Goal: Task Accomplishment & Management: Use online tool/utility

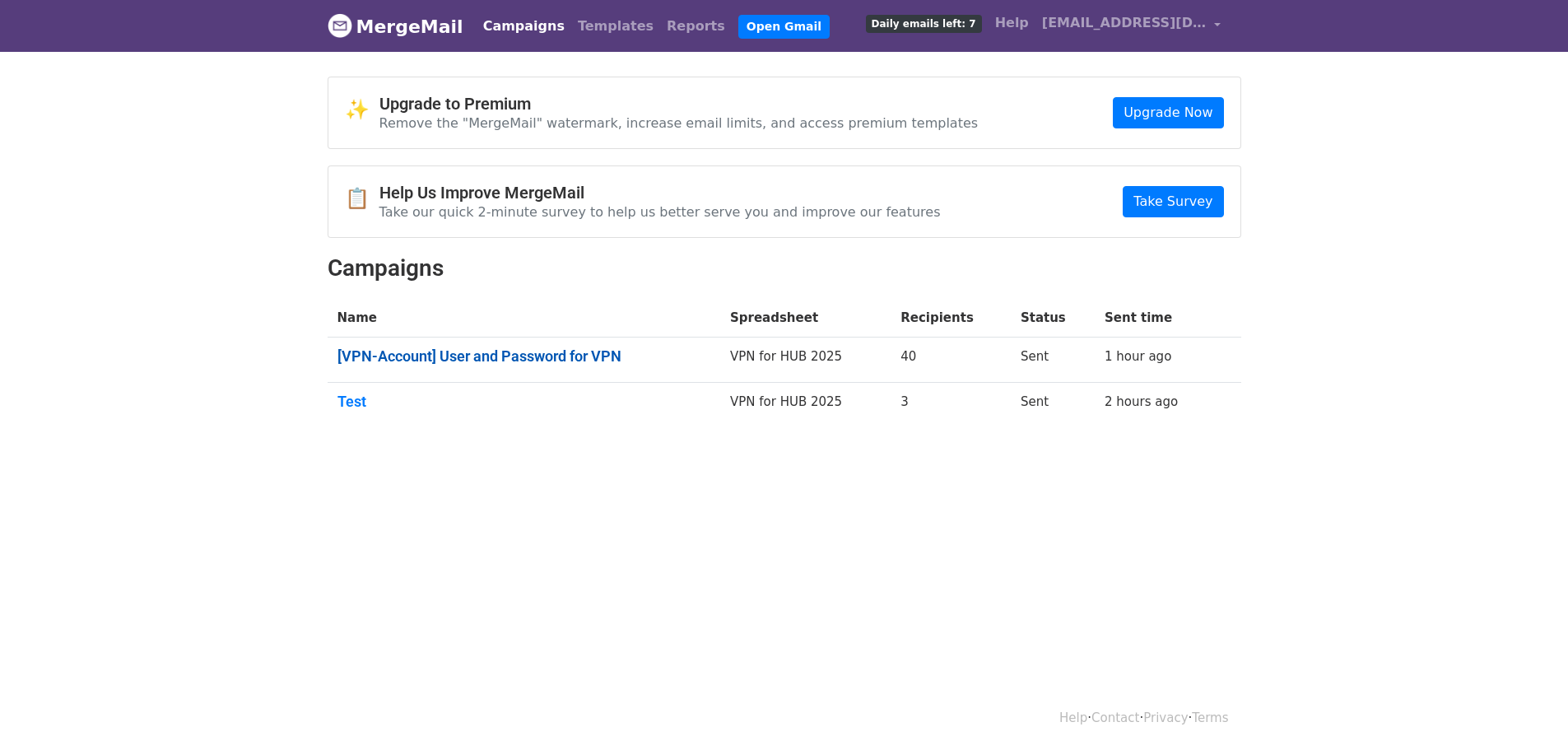
click at [467, 353] on link "[VPN-Account] User and Password for VPN" at bounding box center [523, 356] width 373 height 18
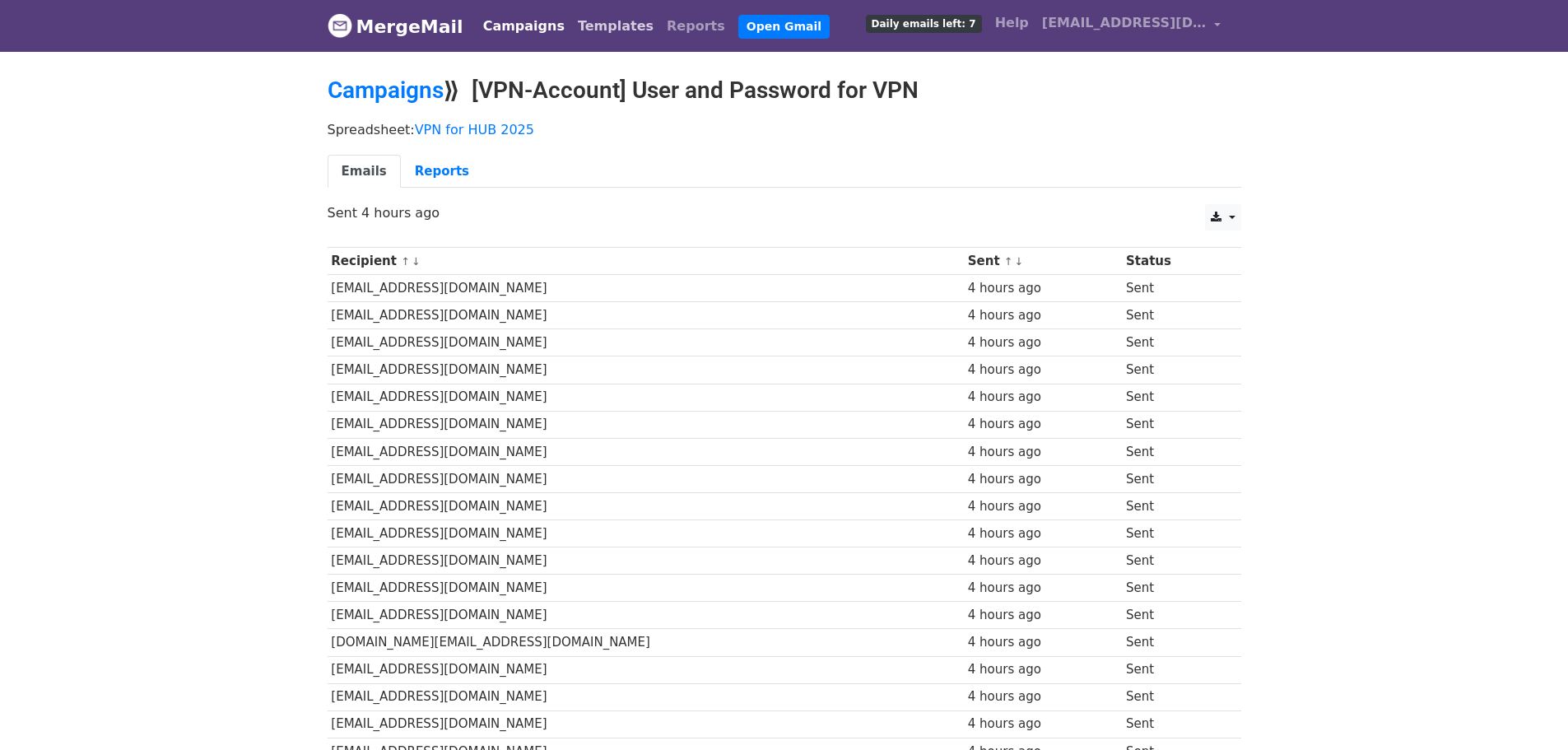
click at [600, 28] on link "Templates" at bounding box center [616, 27] width 89 height 33
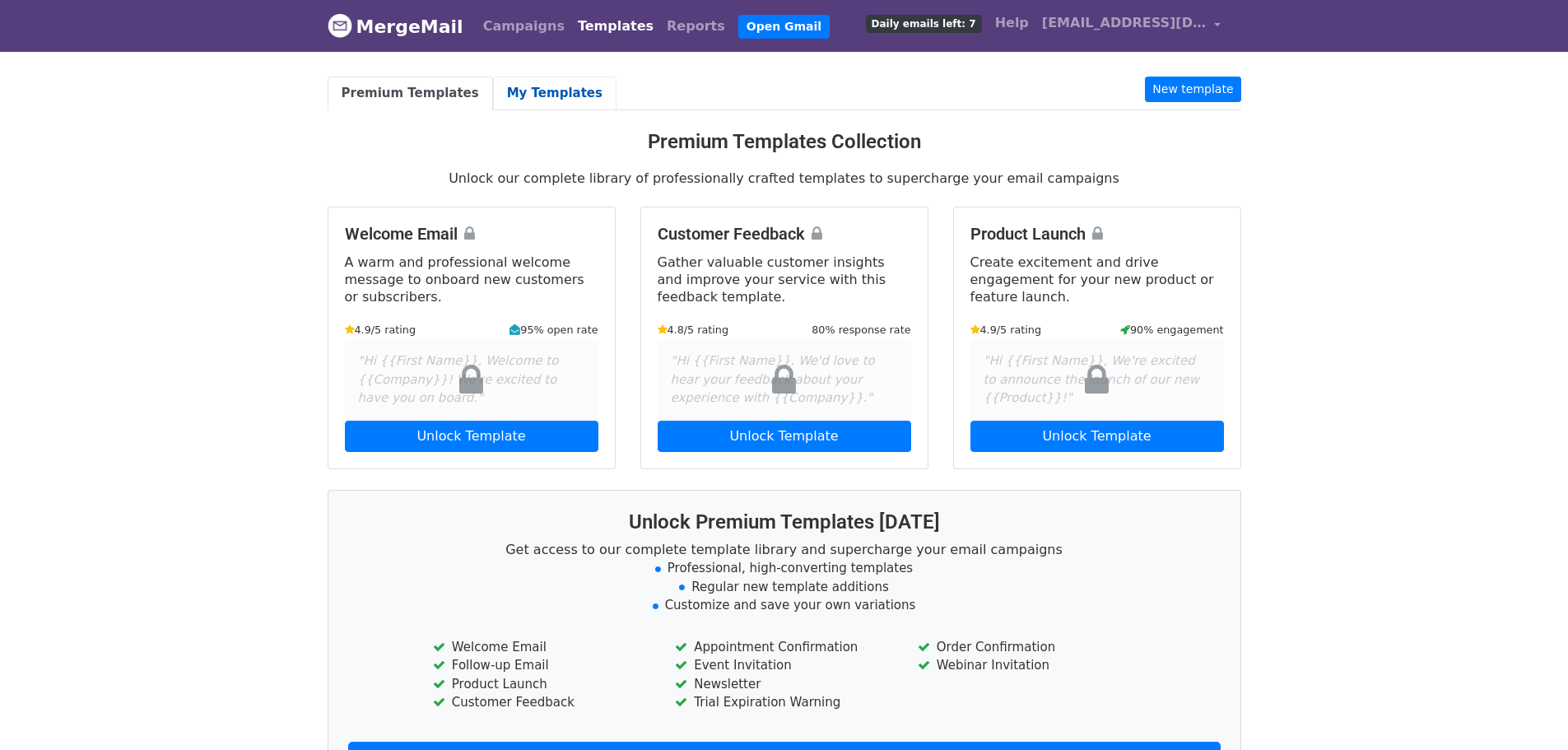
click at [540, 83] on link "My Templates" at bounding box center [555, 92] width 123 height 33
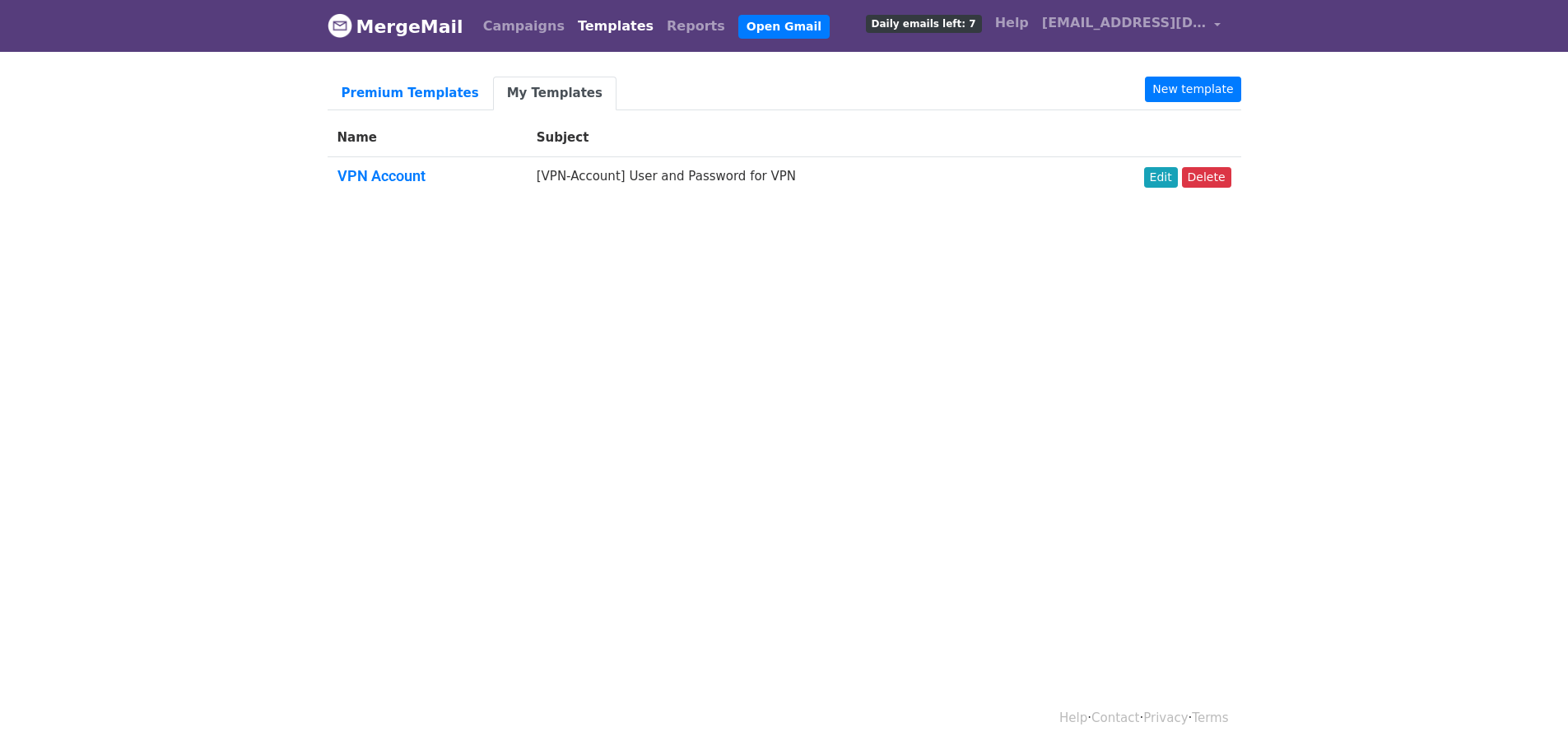
click at [419, 170] on link "VPN Account" at bounding box center [381, 176] width 88 height 17
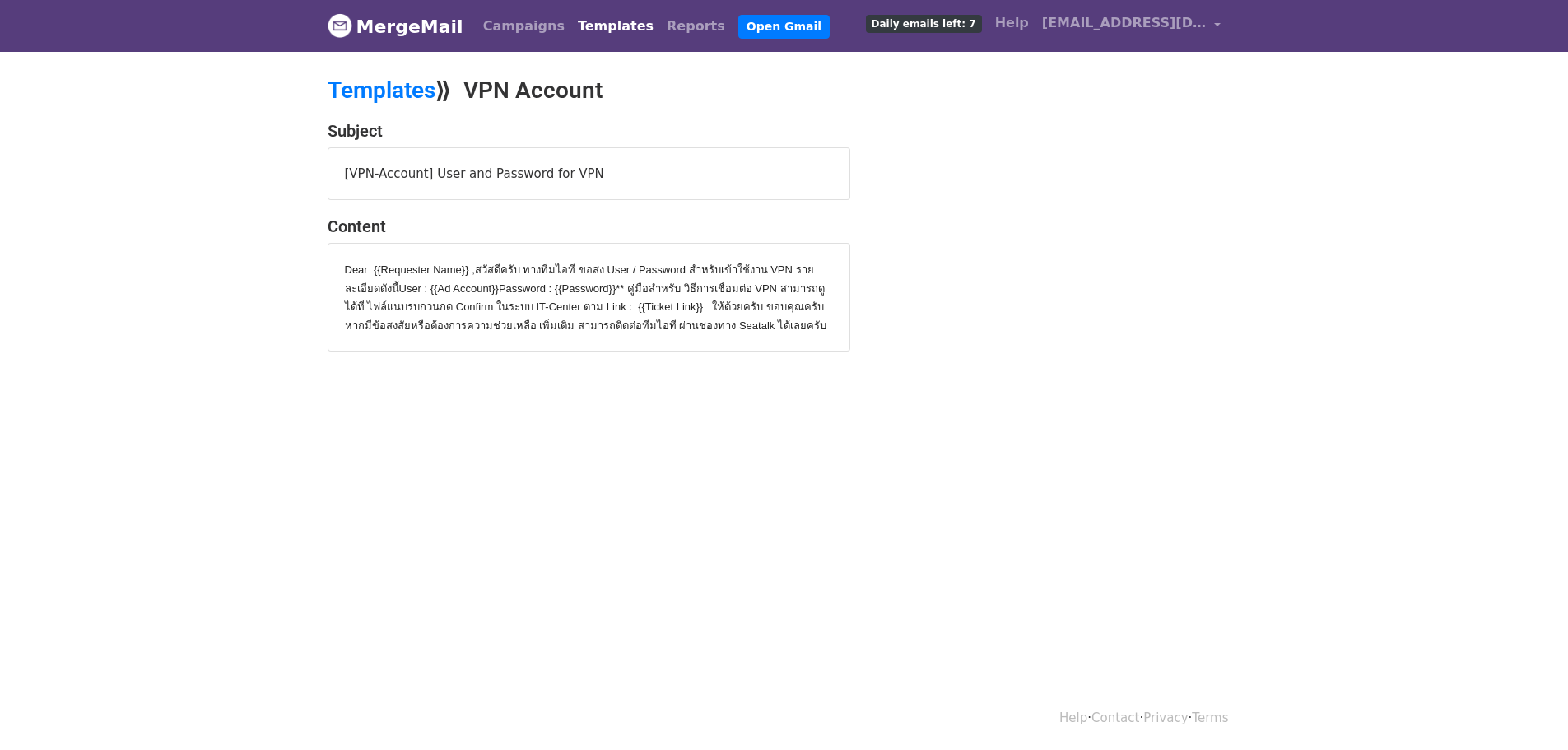
drag, startPoint x: 335, startPoint y: 266, endPoint x: 653, endPoint y: 343, distance: 327.2
click at [653, 343] on div "Dear {{Requester Name}} , สวัสดีครับ ทางทีมไอที ขอส่ง User / Password สำหรับเข้…" at bounding box center [589, 297] width 521 height 107
copy div "Dear {{Requester Name}} , สวัสดีครับ ทางทีมไอที ขอส่ง User / Password สำหรับเข้…"
drag, startPoint x: 893, startPoint y: 498, endPoint x: 889, endPoint y: 485, distance: 13.6
click at [893, 498] on html "MergeMail Campaigns Templates Reports Open Gmail Daily emails left: 7 Help math…" at bounding box center [784, 375] width 1568 height 750
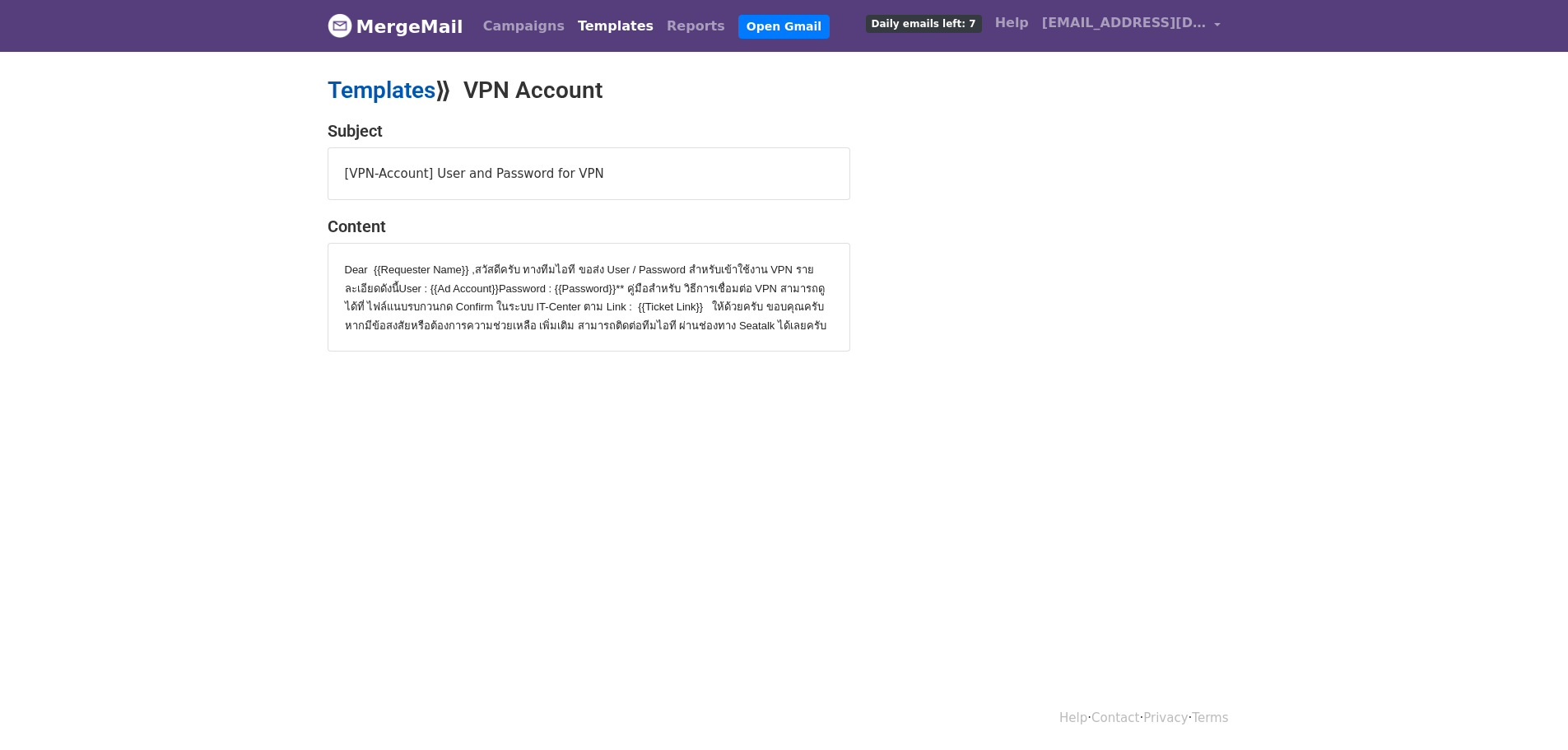
click at [391, 92] on link "Templates" at bounding box center [382, 90] width 108 height 27
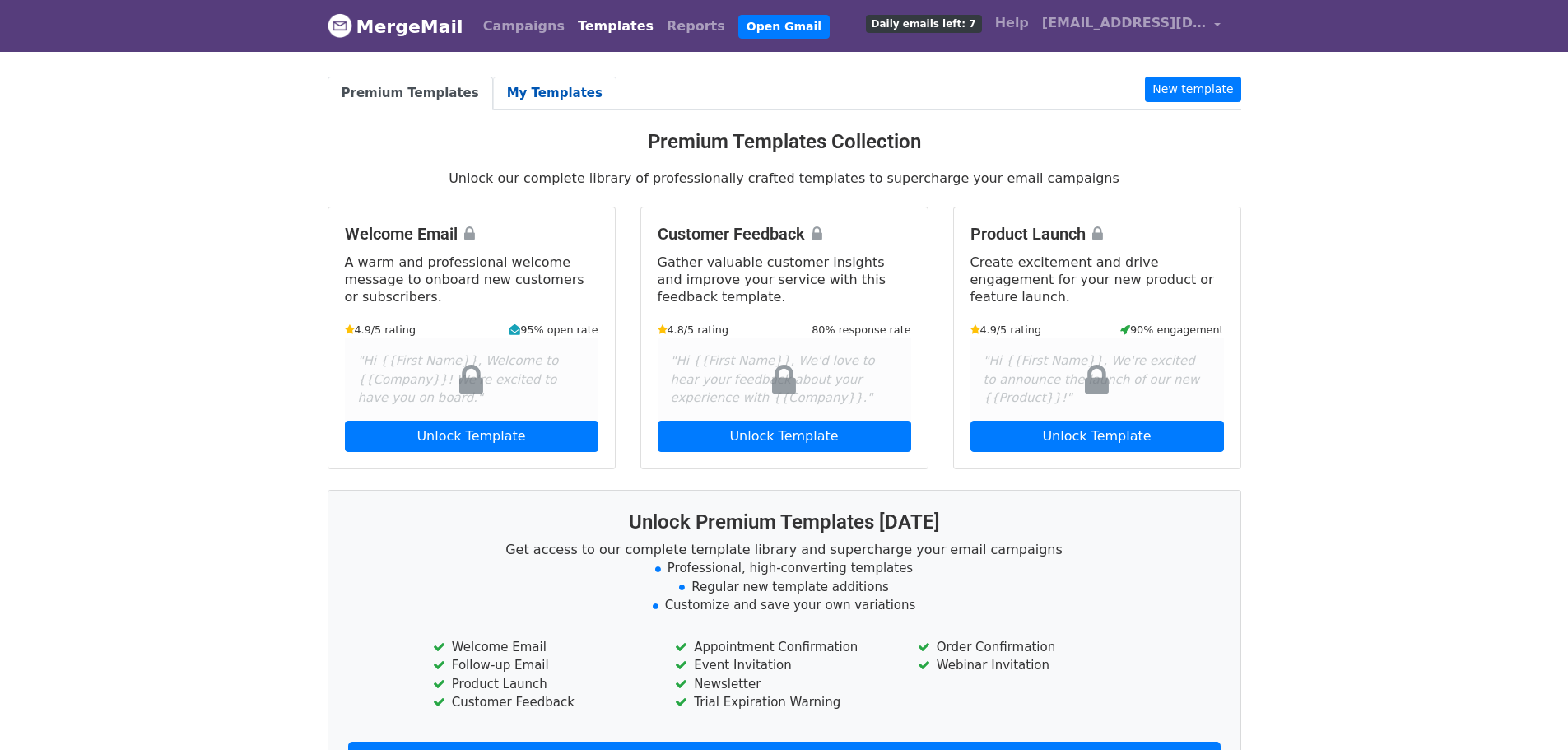
click at [541, 93] on link "My Templates" at bounding box center [555, 92] width 123 height 33
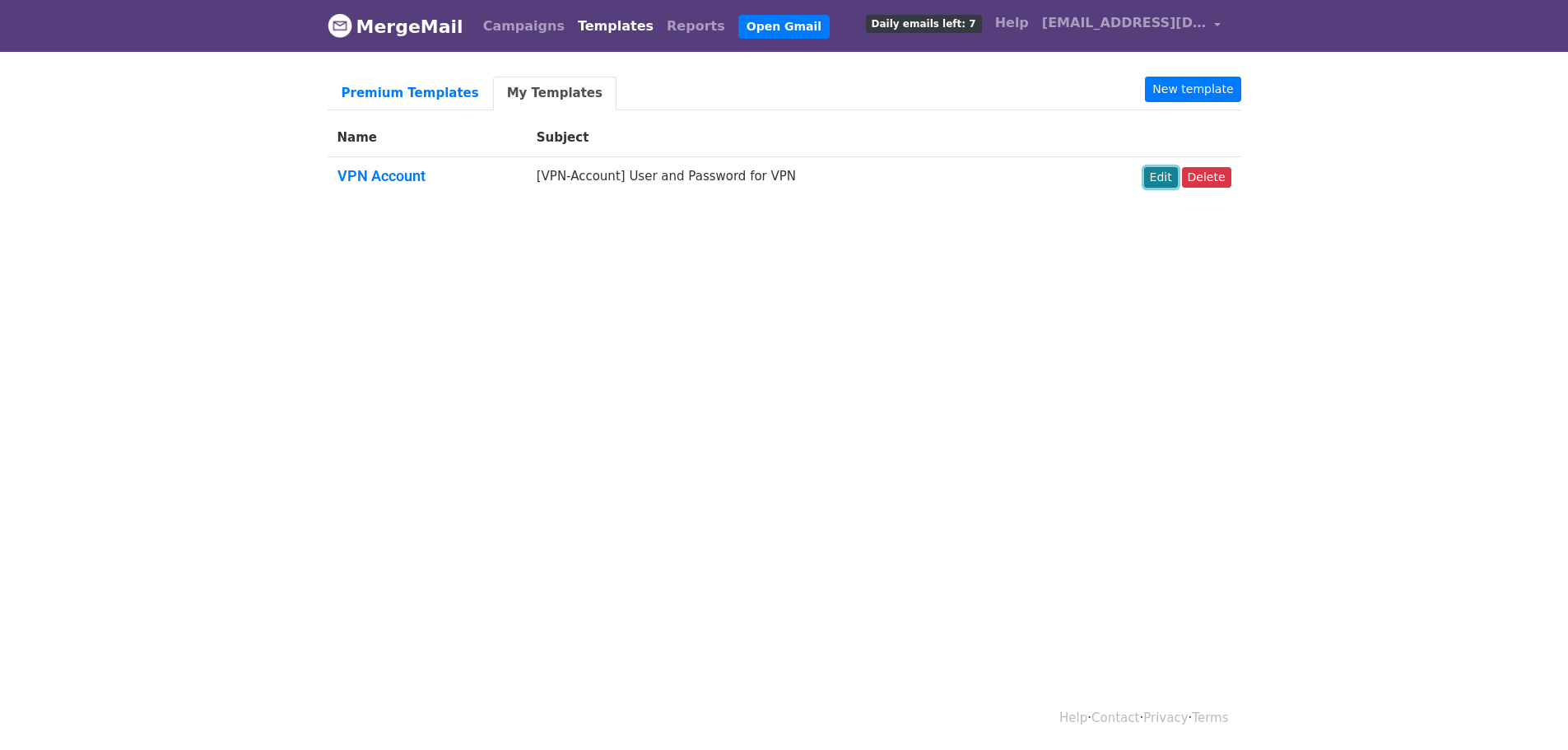
click at [1172, 176] on link "Edit" at bounding box center [1160, 177] width 33 height 21
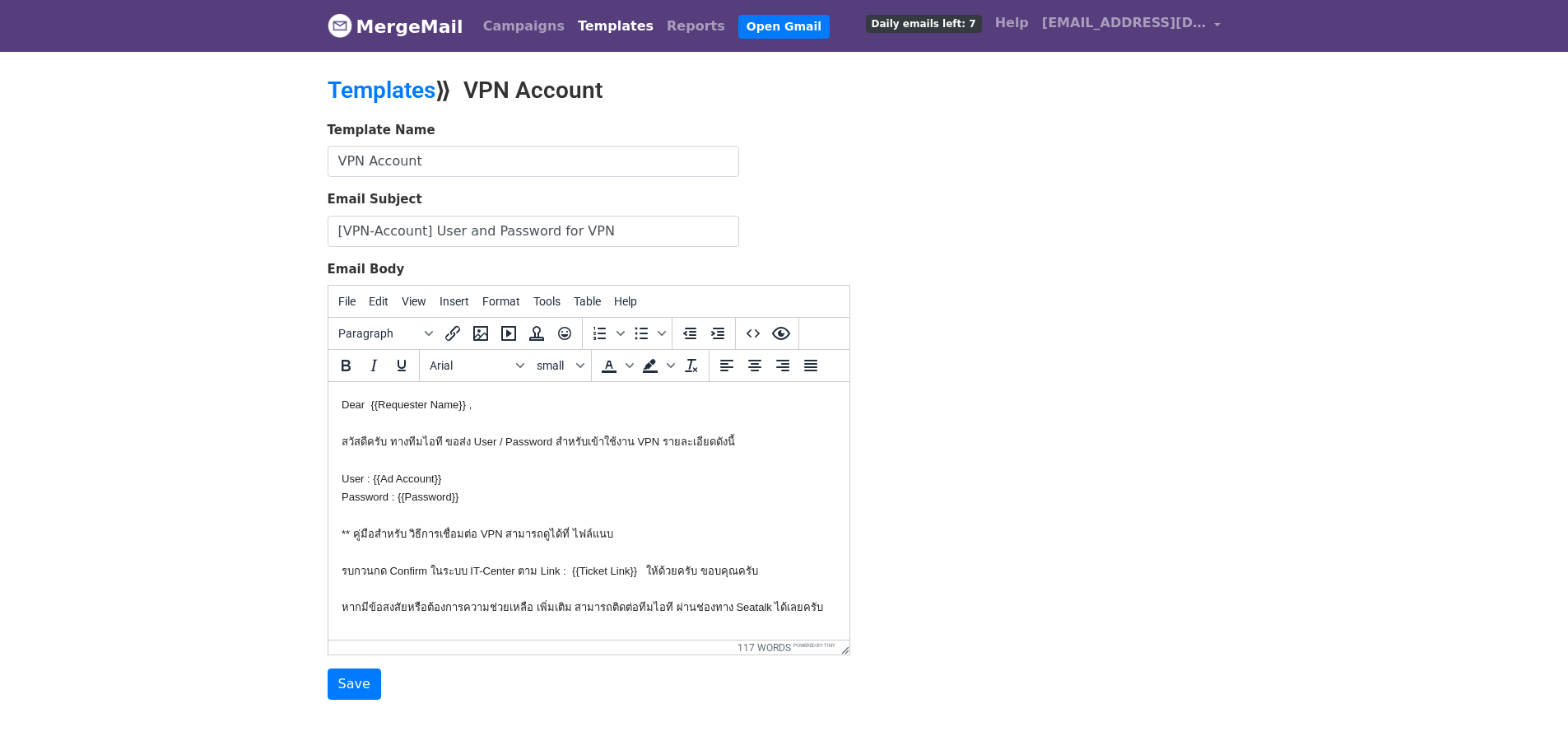
scroll to position [9, 0]
click at [442, 306] on span "Insert" at bounding box center [454, 301] width 30 height 13
click at [781, 614] on body "Dear {{Requester Name}} , สวัสดีครับ ทางทีมไอที ขอส่ง User / Password สำหรับเข้…" at bounding box center [588, 505] width 495 height 222
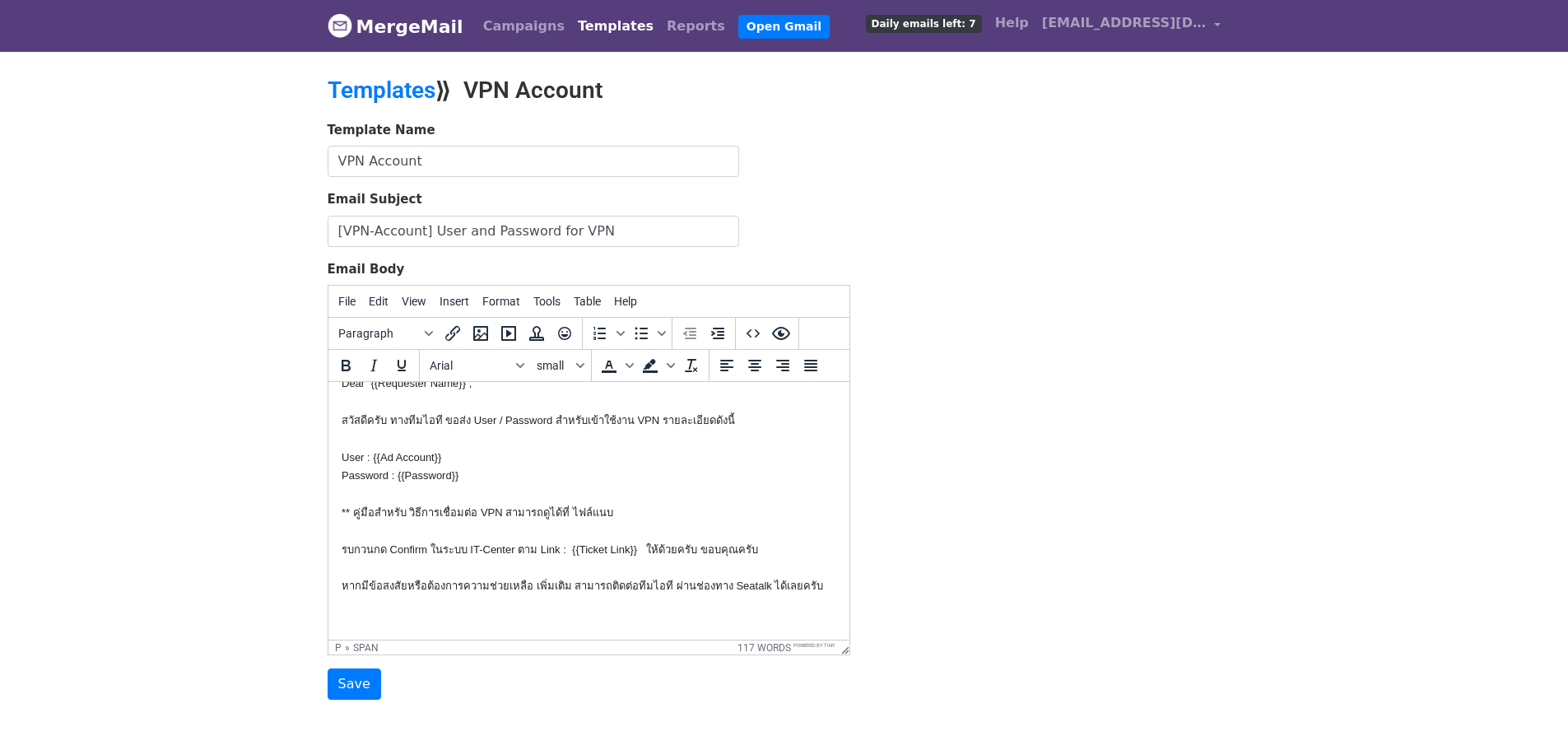
scroll to position [58, 0]
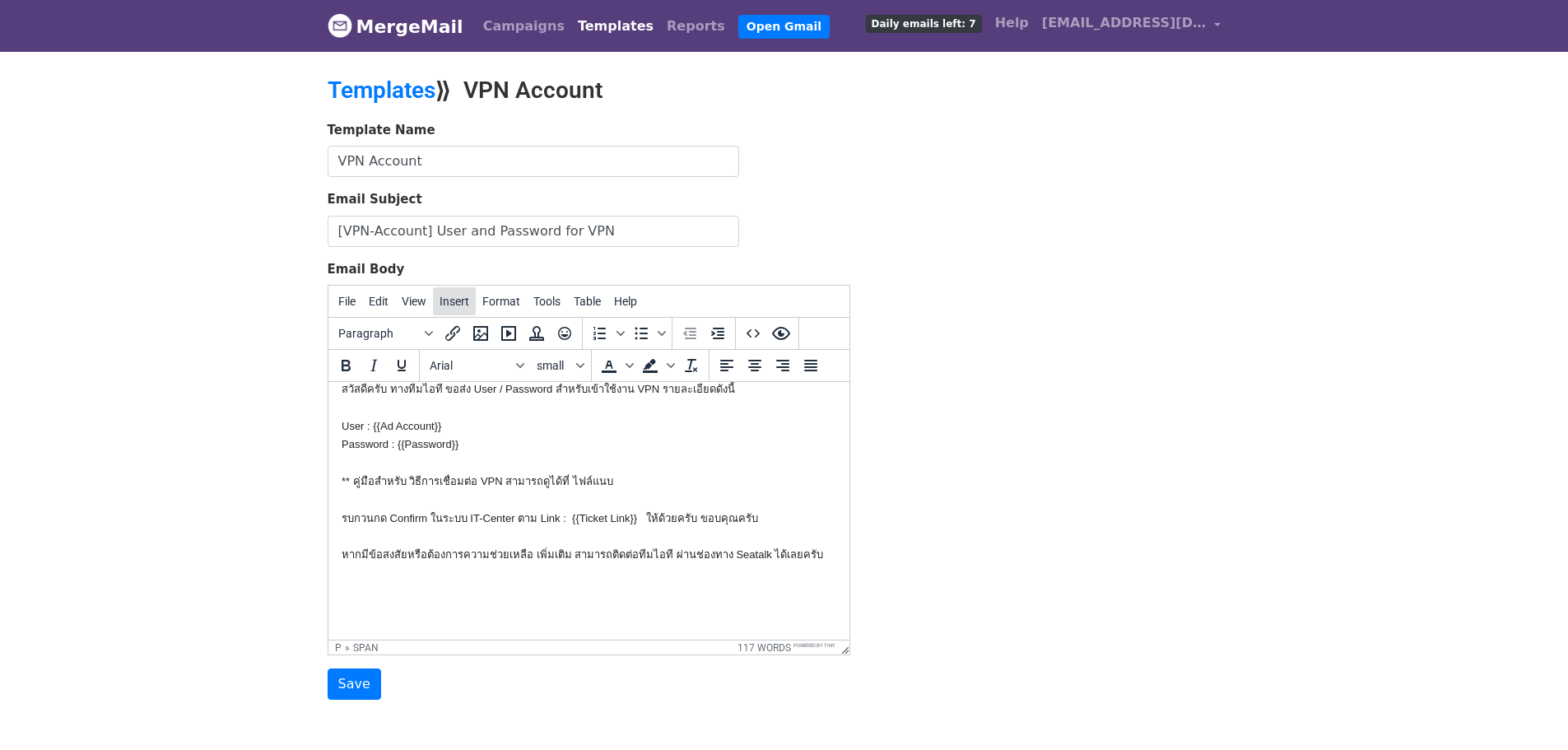
click at [446, 300] on span "Insert" at bounding box center [454, 301] width 30 height 13
click at [695, 626] on p at bounding box center [588, 616] width 495 height 18
click at [563, 592] on p at bounding box center [588, 586] width 495 height 18
paste body
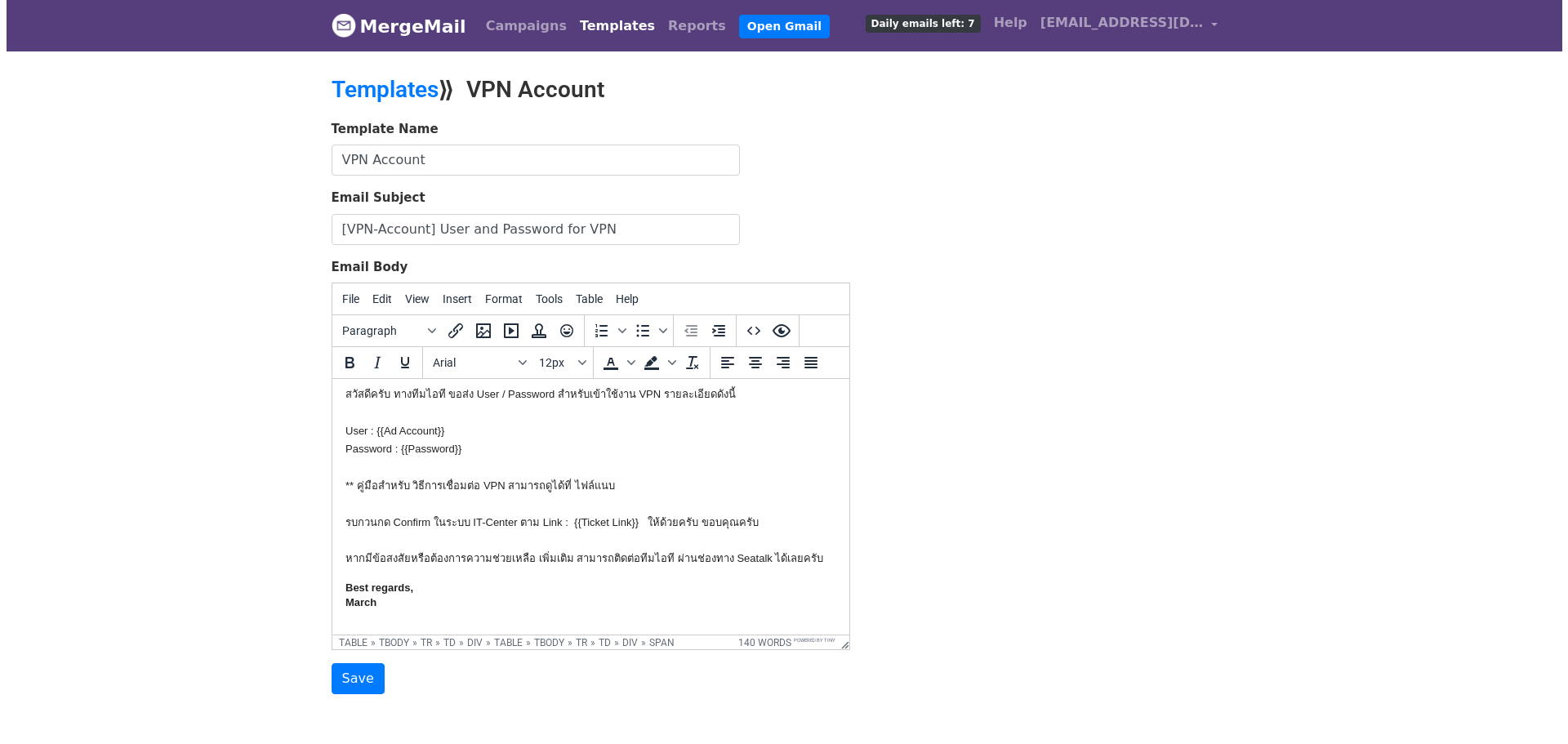
scroll to position [163, 0]
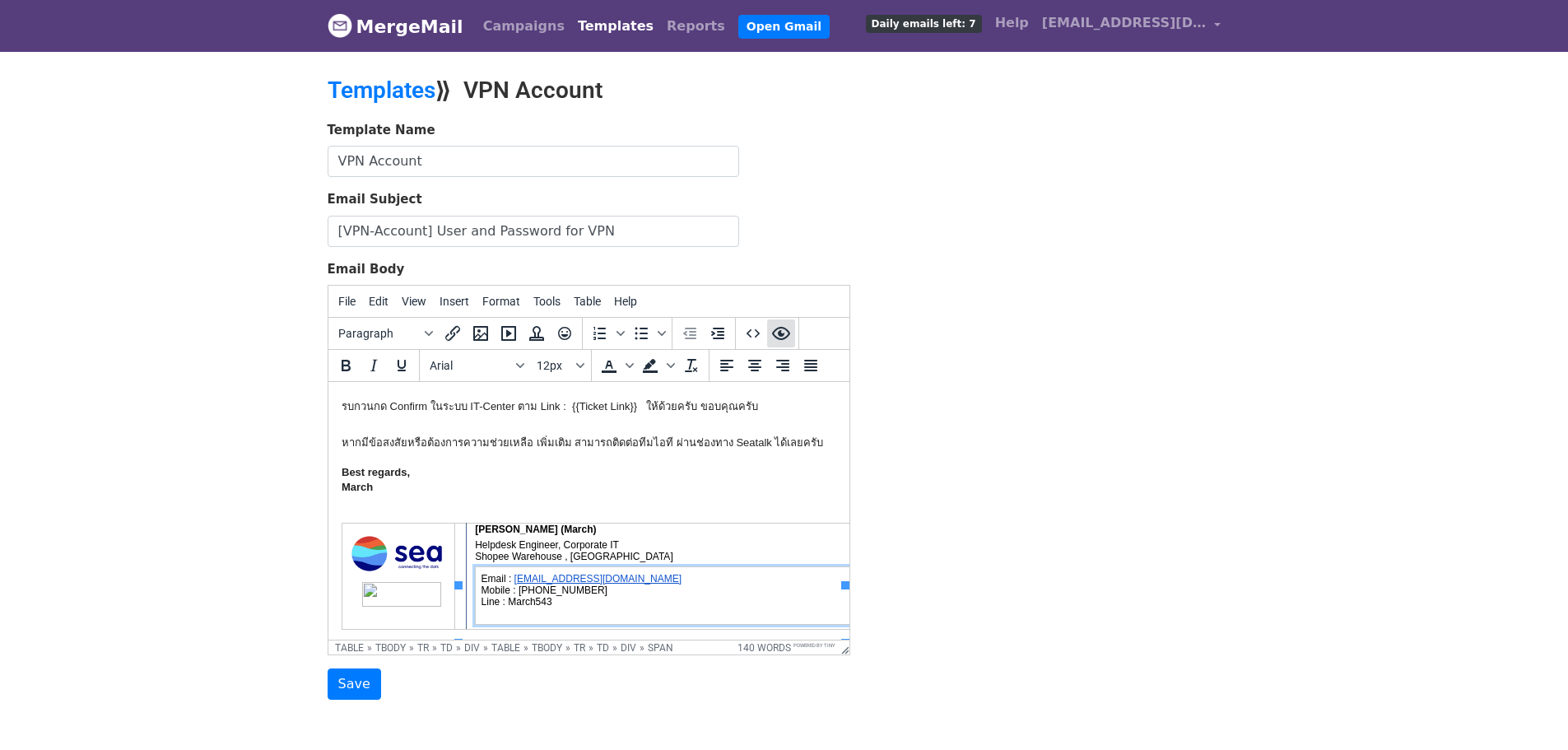
click at [779, 334] on icon "Preview" at bounding box center [780, 333] width 18 height 13
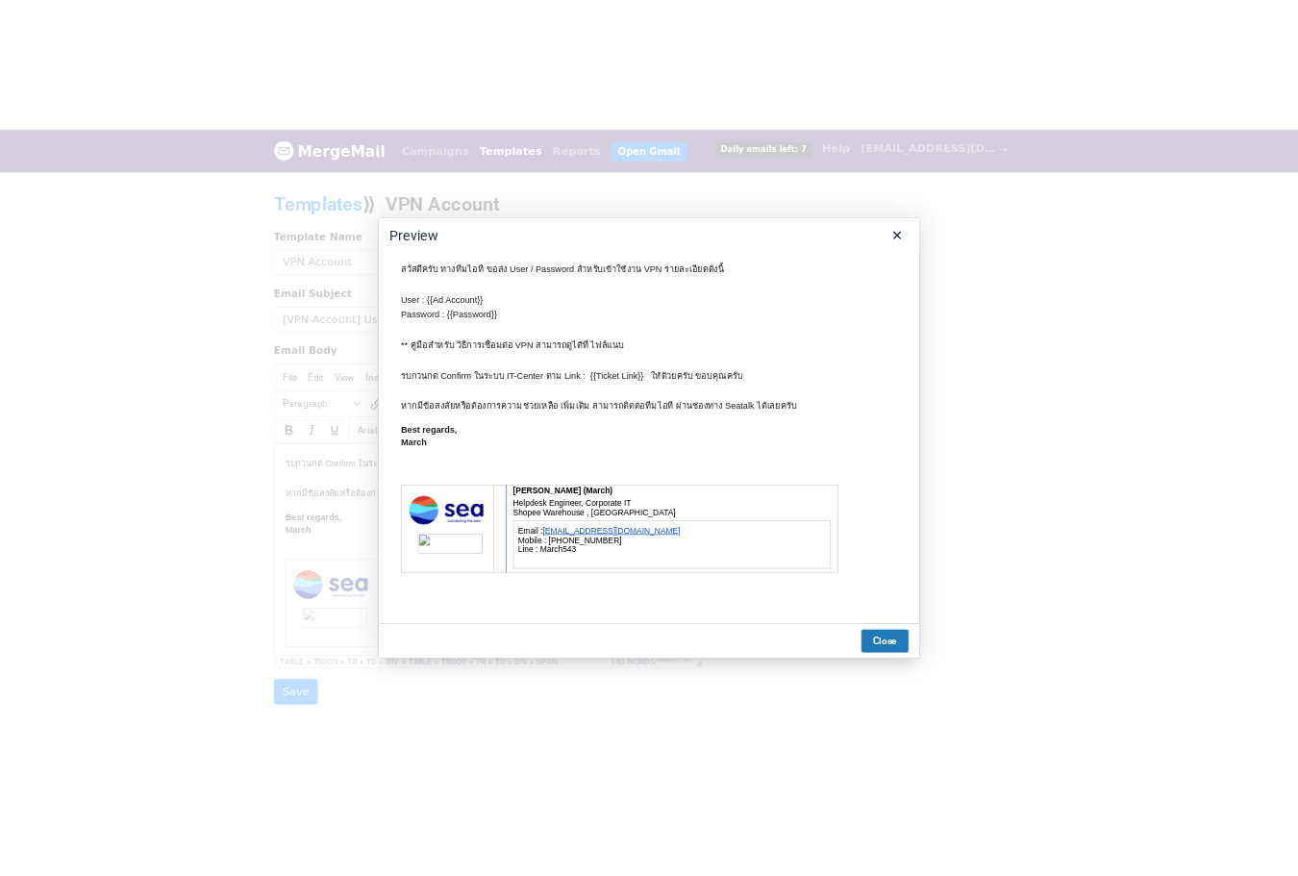
scroll to position [0, 0]
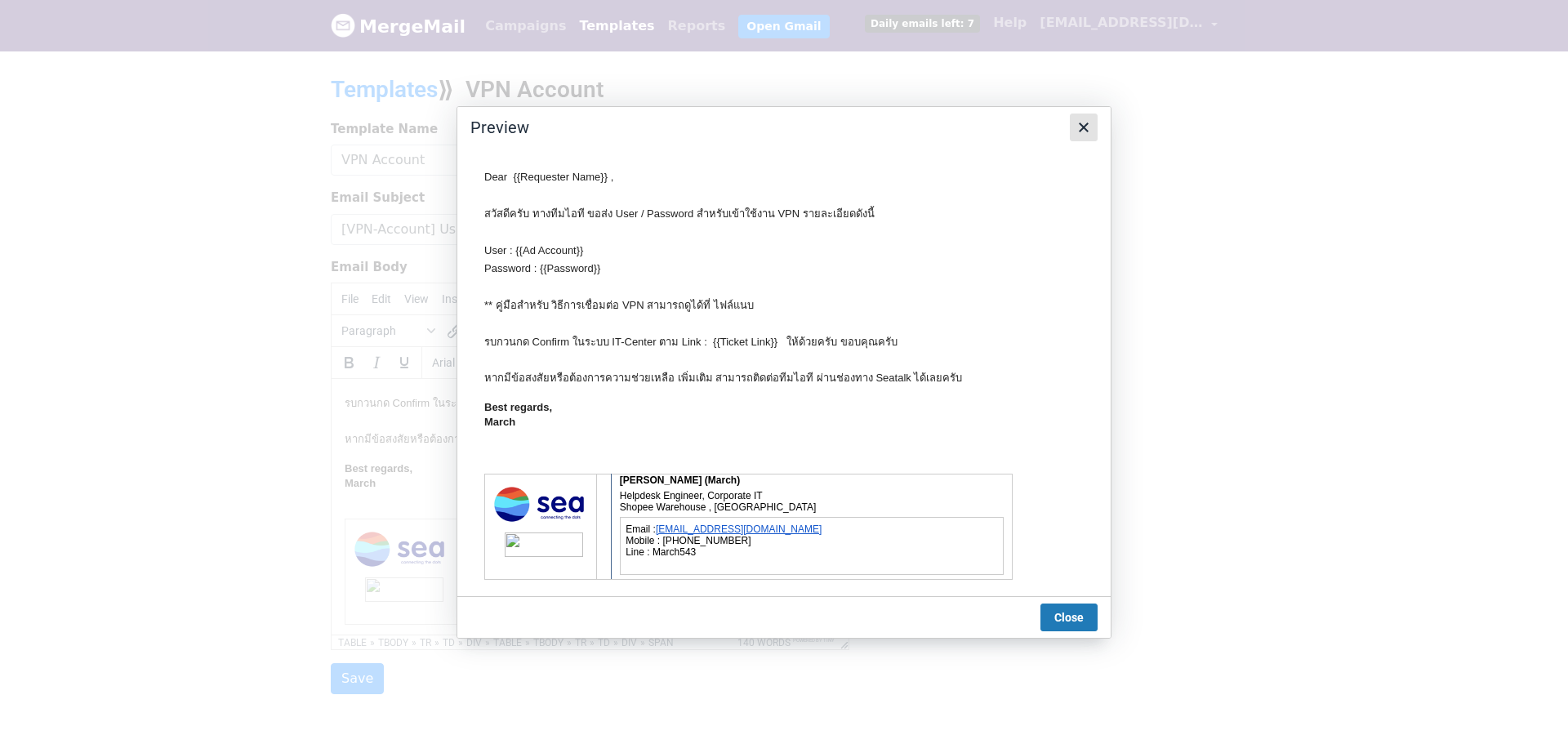
click at [1080, 132] on icon "Close" at bounding box center [1083, 127] width 20 height 20
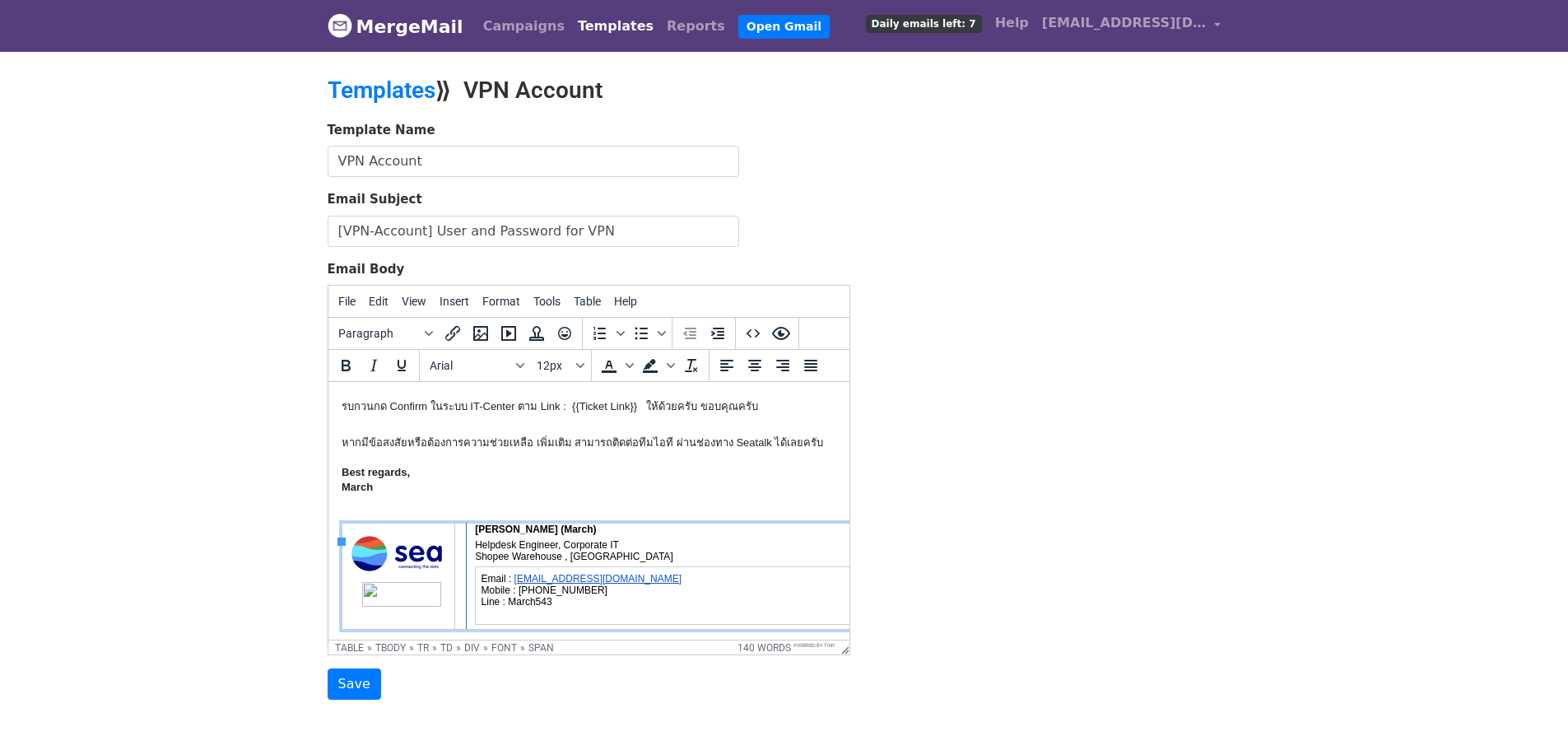
click at [683, 563] on div "Helpdesk Engineer, Corporate IT Shopee Warehouse , [GEOGRAPHIC_DATA] Email : [E…" at bounding box center [668, 582] width 387 height 86
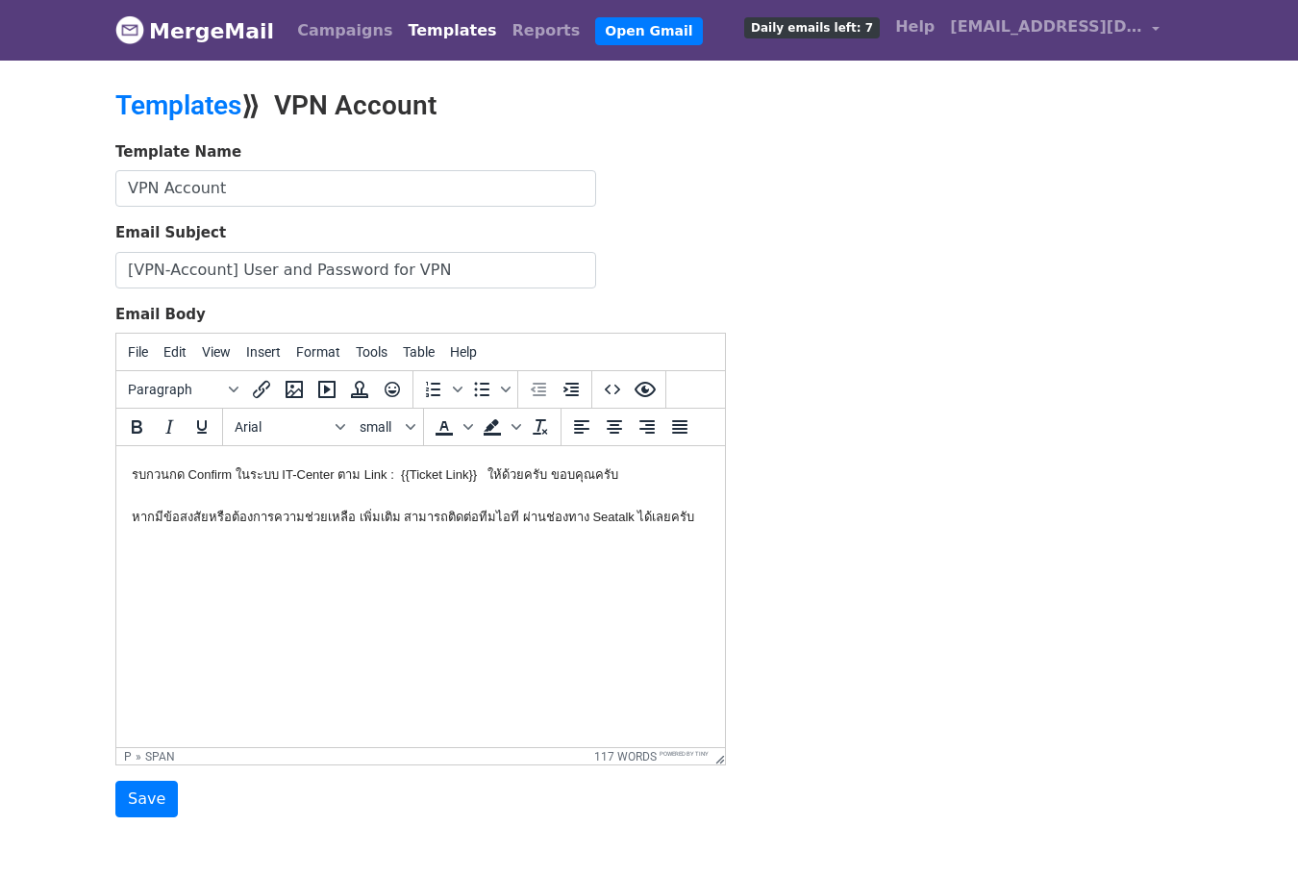
scroll to position [84, 0]
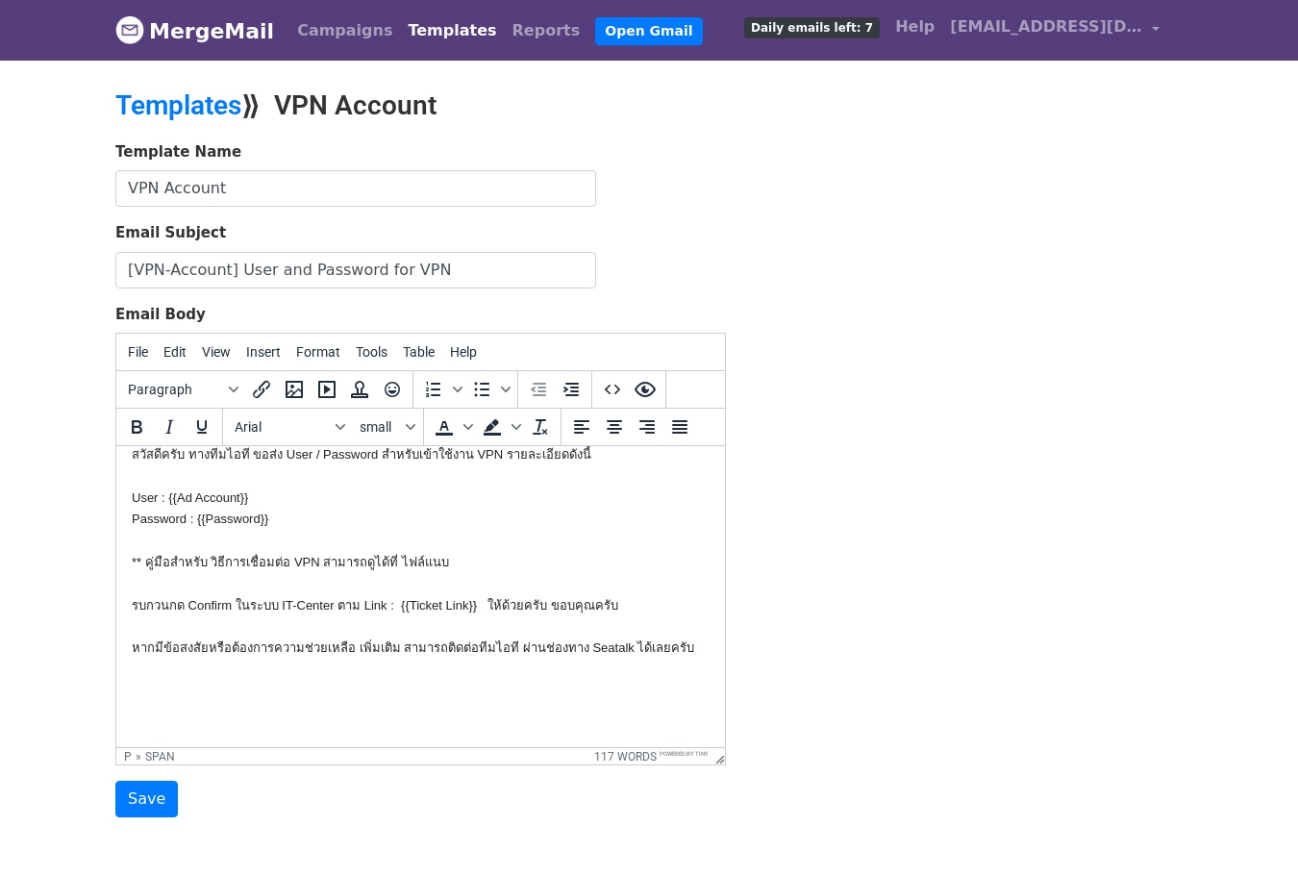
click at [160, 610] on p "Dear {{Requester Name}} , สวัสดีครับ ทางทีมไอที ขอส่ง User / Password สำหรับเข้…" at bounding box center [421, 529] width 578 height 259
click at [201, 685] on p at bounding box center [421, 684] width 578 height 21
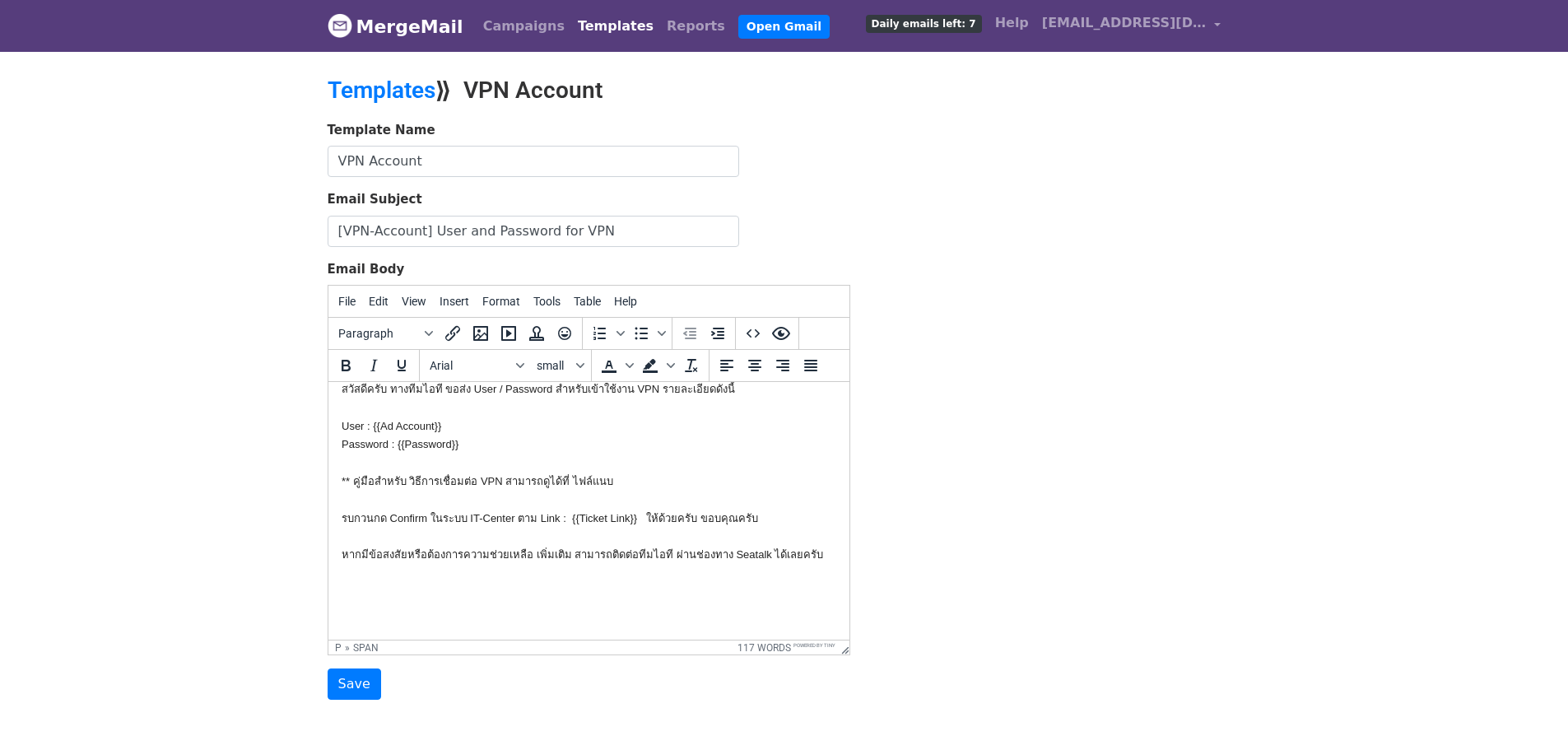
click at [438, 566] on body "Dear {{Requester Name}} , สวัสดีครับ ทางทีมไอที ขอส่ง User / Password สำหรับเข้…" at bounding box center [588, 485] width 495 height 284
click at [459, 598] on body "Dear {{Requester Name}} , สวัสดีครับ ทางทีมไอที ขอส่ง User / Password สำหรับเข้…" at bounding box center [588, 485] width 495 height 284
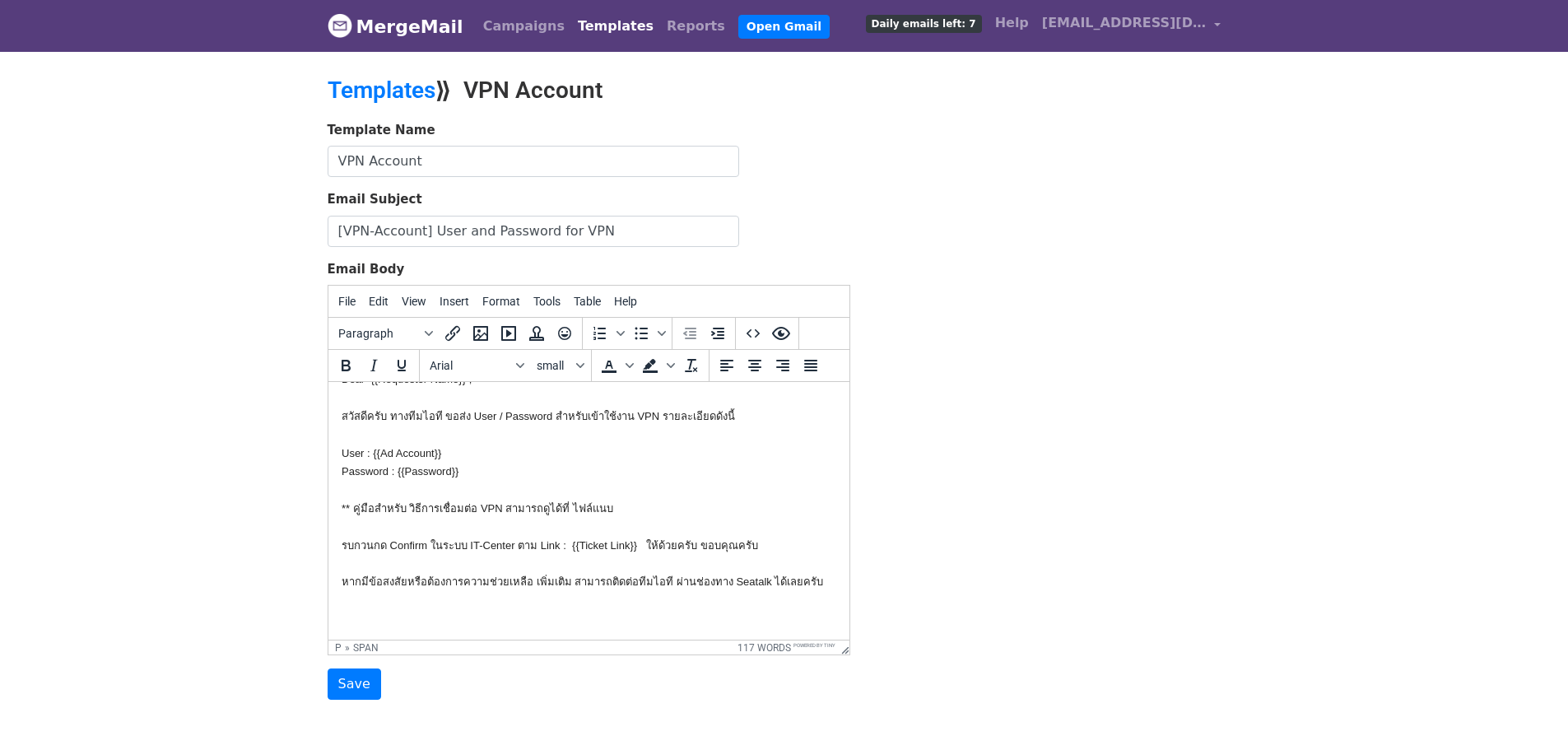
scroll to position [0, 0]
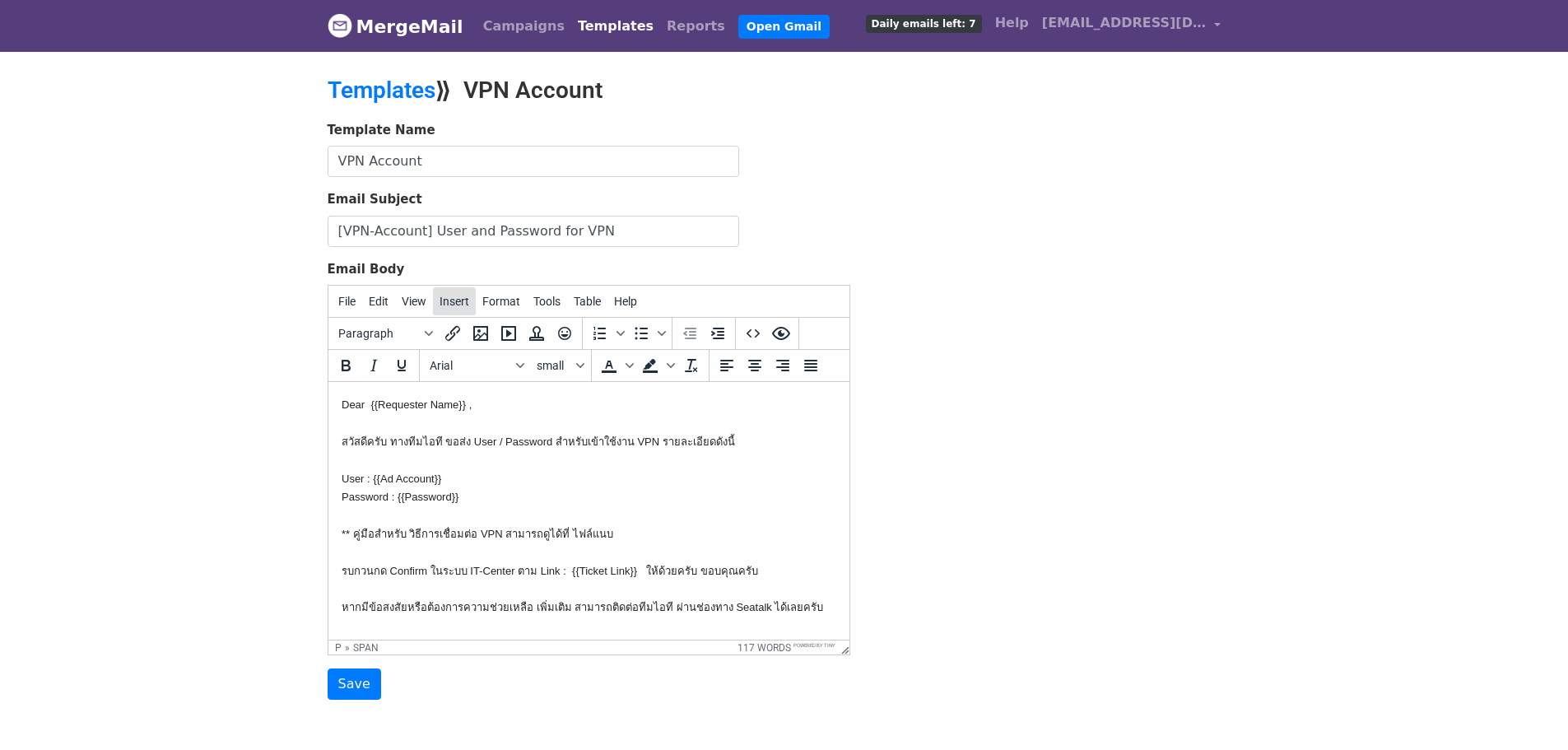
click at [449, 295] on span "Insert" at bounding box center [454, 301] width 30 height 13
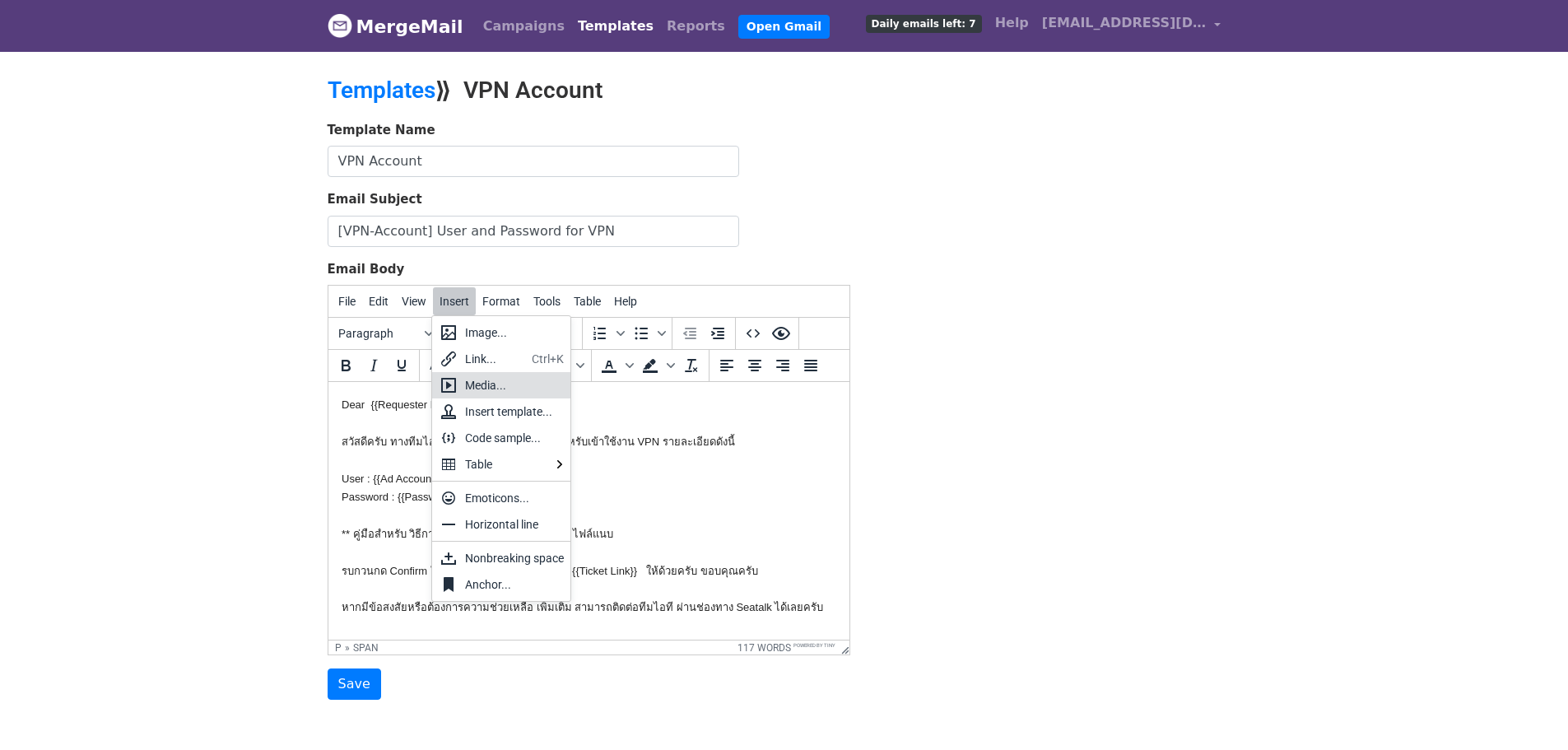
click at [525, 393] on div "Media..." at bounding box center [514, 384] width 98 height 20
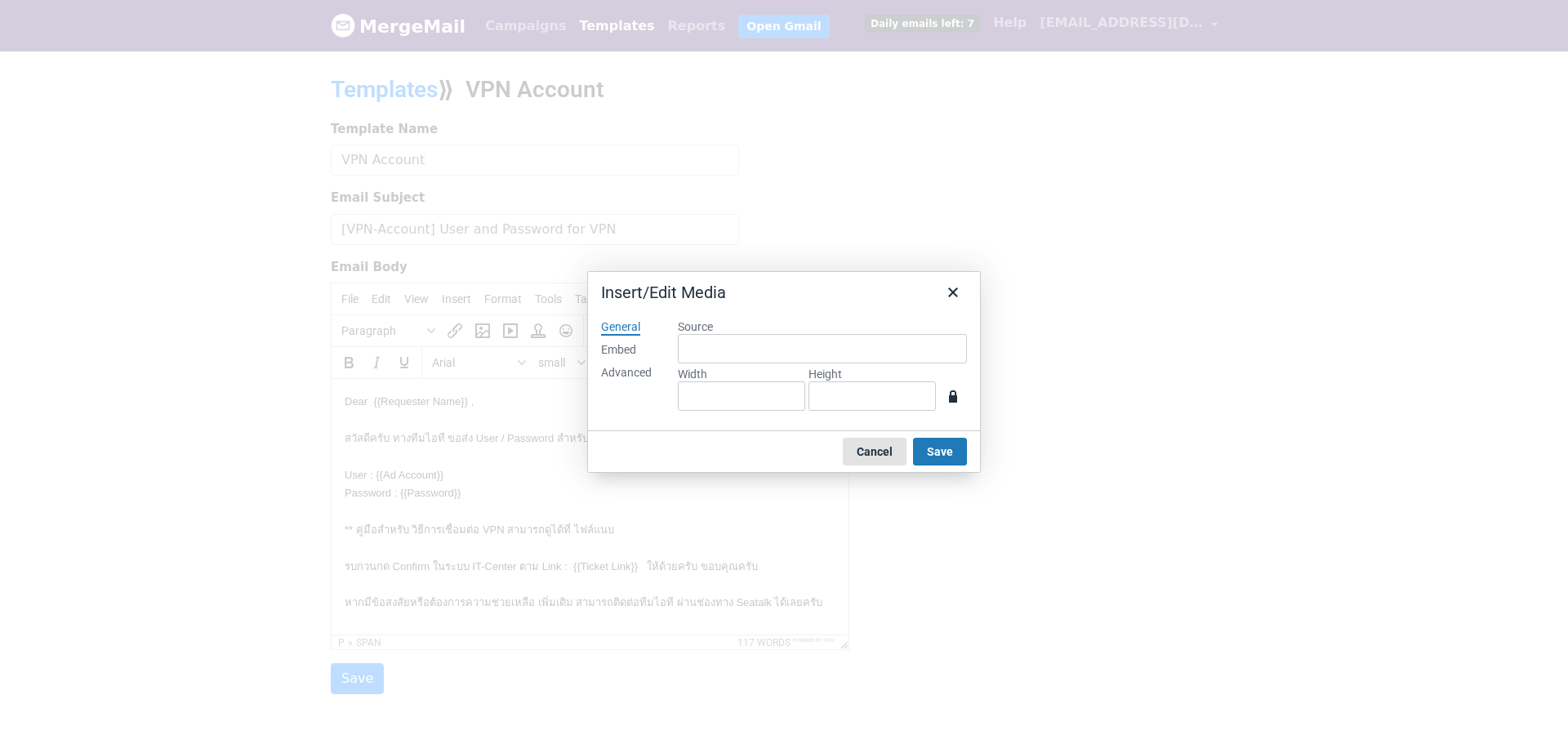
click at [883, 451] on button "Cancel" at bounding box center [874, 451] width 64 height 28
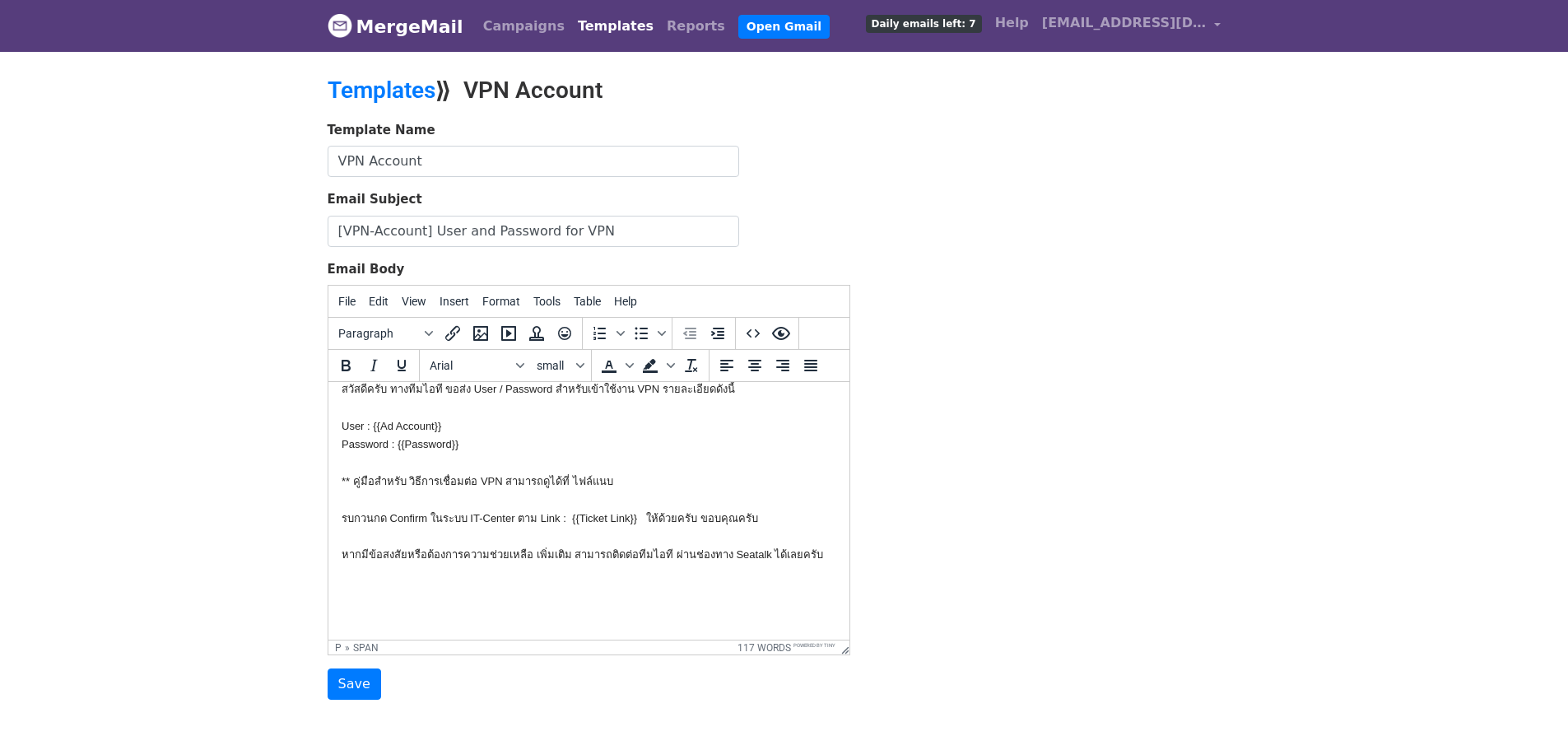
scroll to position [195, 0]
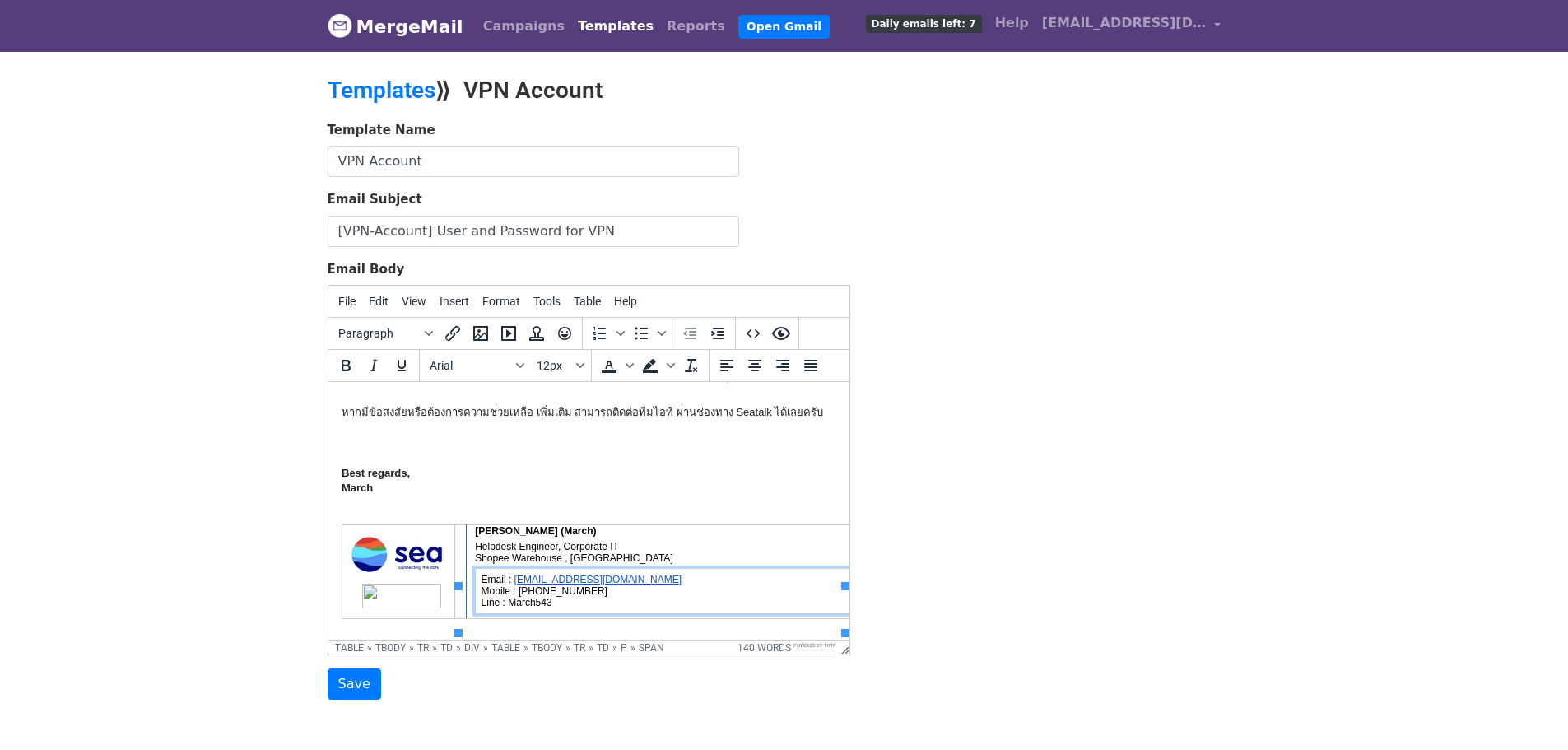
click at [422, 577] on img at bounding box center [396, 554] width 98 height 49
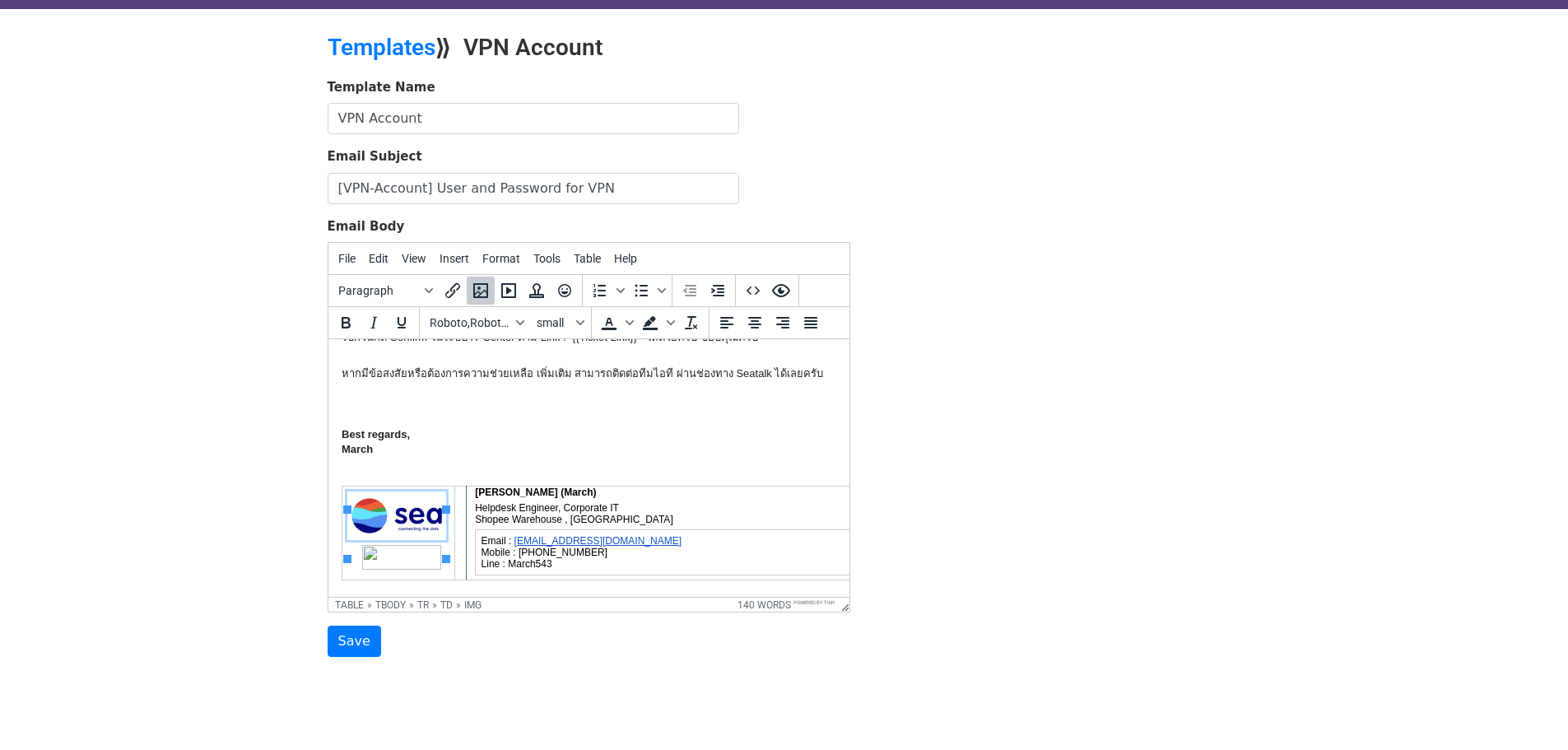
scroll to position [83, 0]
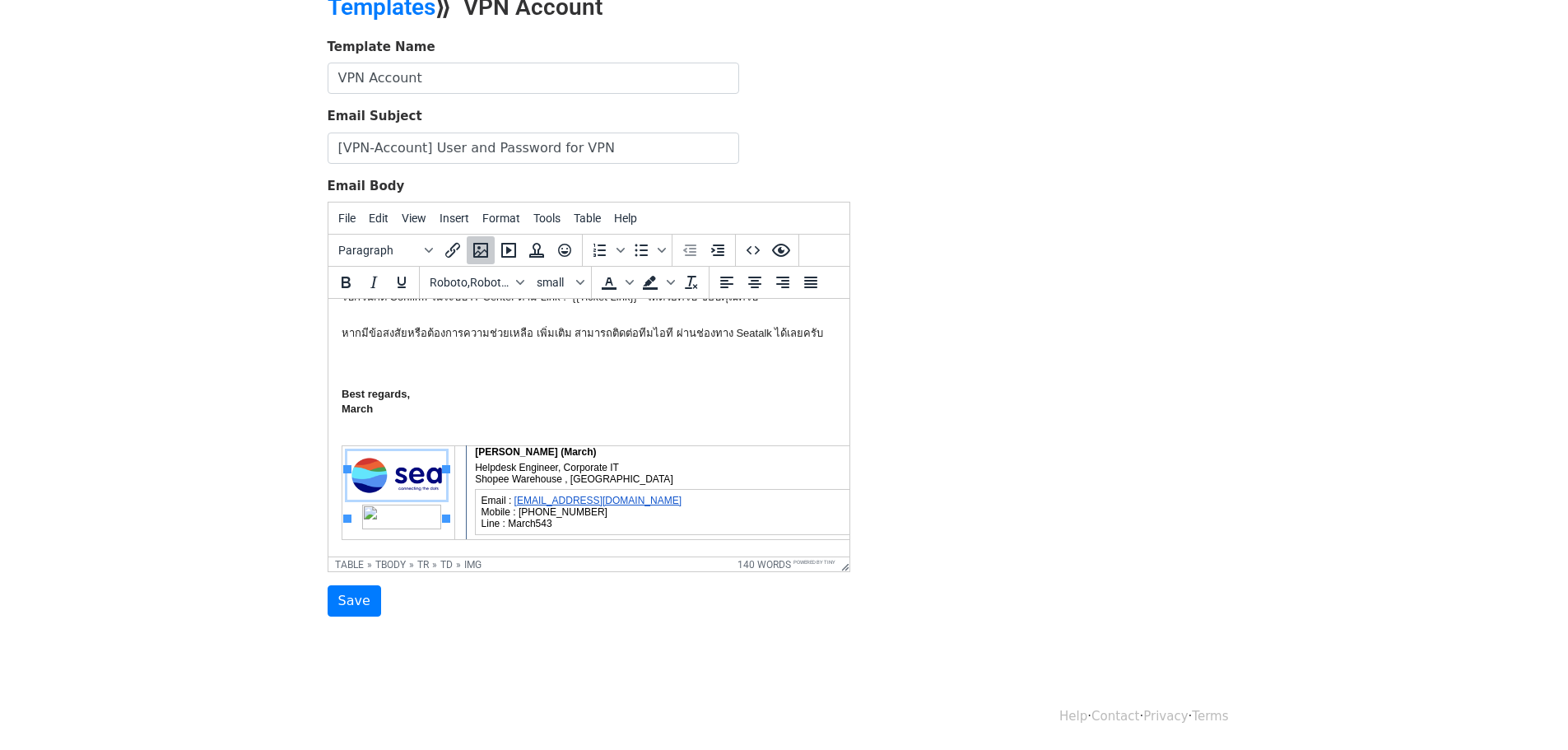
click at [582, 506] on span "Mobile : [PHONE_NUMBER] Line : March543" at bounding box center [543, 517] width 126 height 23
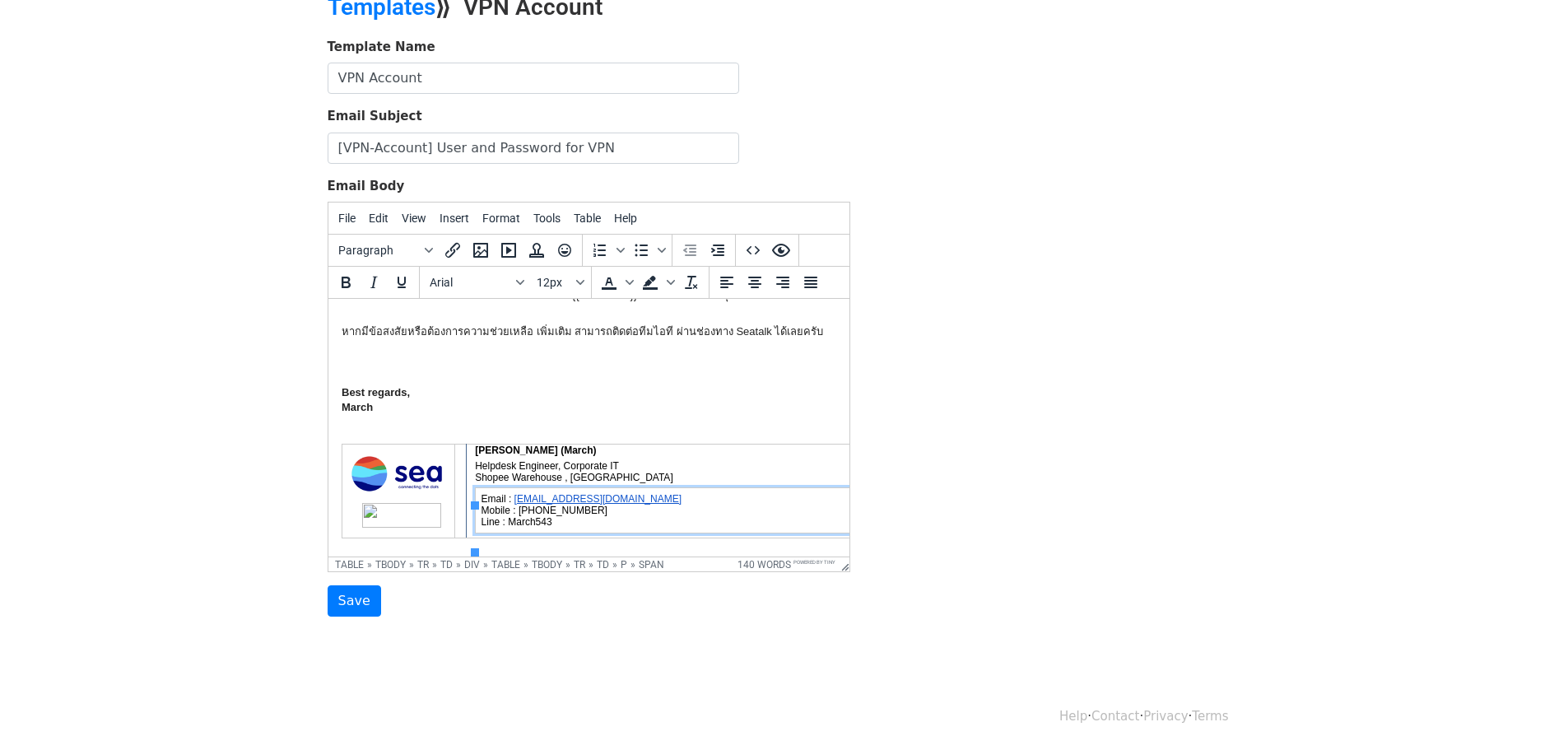
click at [660, 512] on p "Mobile : [PHONE_NUMBER] Line : March543" at bounding box center [667, 515] width 374 height 23
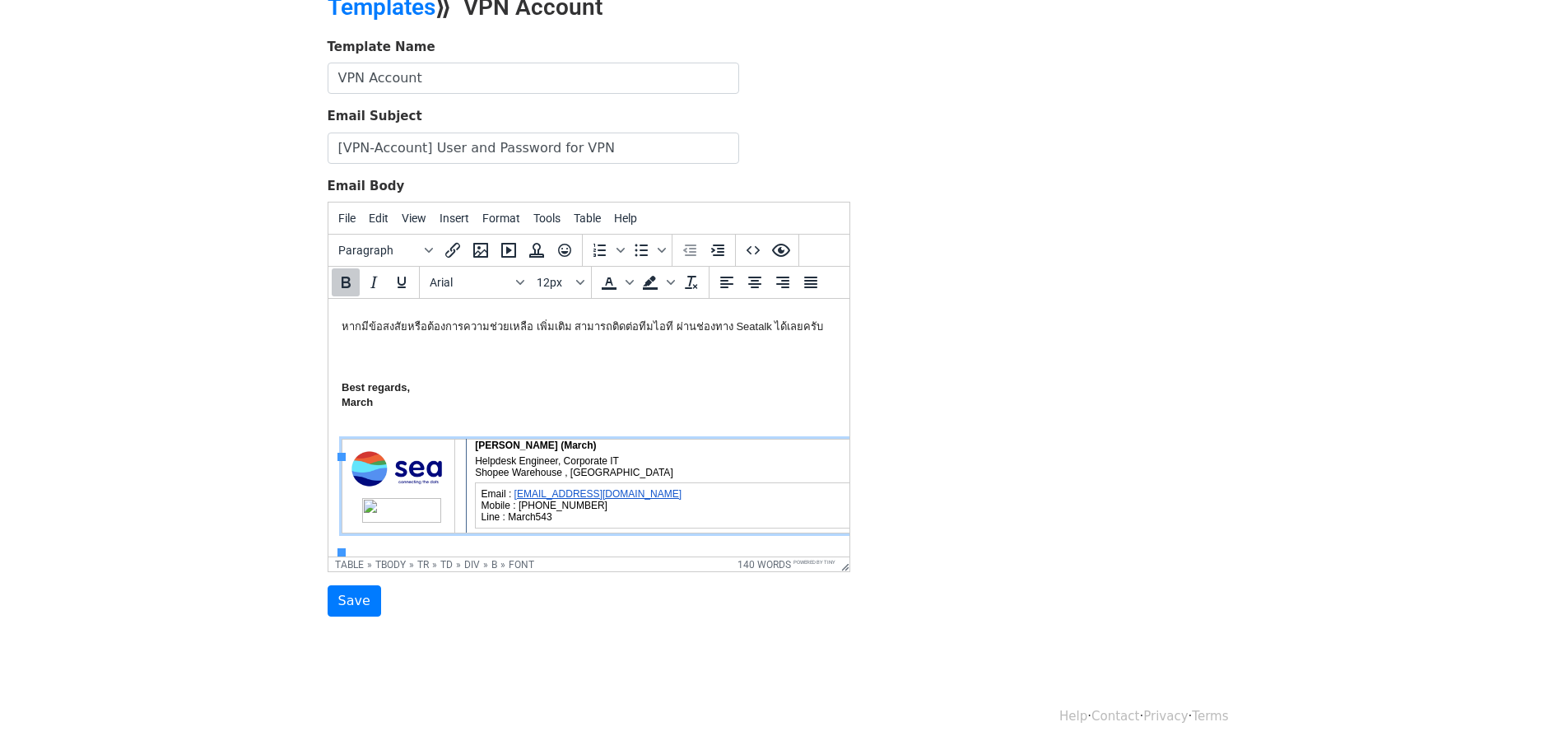
click at [674, 439] on div "[PERSON_NAME] (March)" at bounding box center [668, 444] width 387 height 11
click at [674, 434] on body "Dear {{Requester Name}} , สวัสดีครับ ทางทีมไอที ขอส่ง User / Password สำหรับเข้…" at bounding box center [588, 324] width 495 height 419
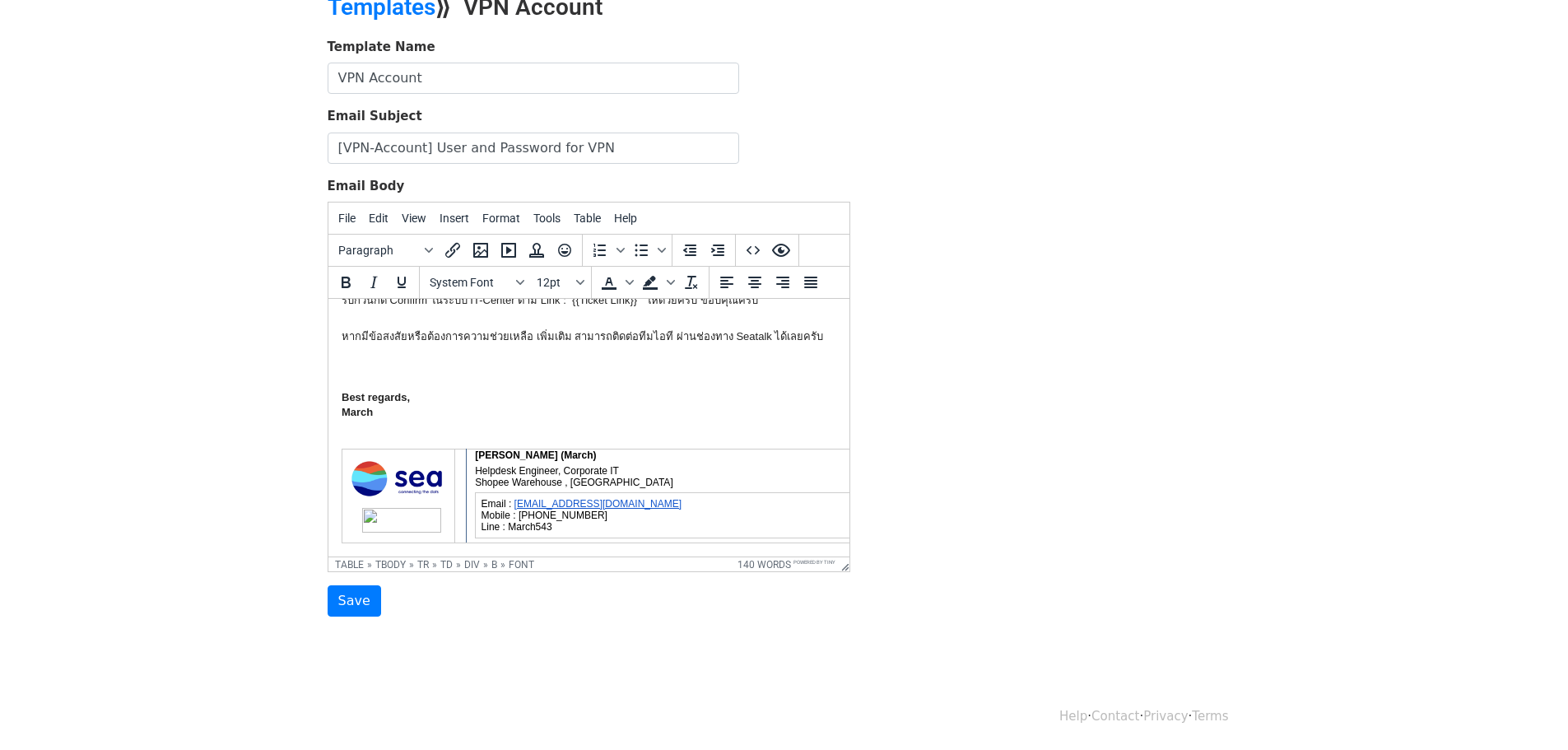
click at [674, 434] on body "Dear {{Requester Name}} , สวัสดีครับ ทางทีมไอที ขอส่ง User / Password สำหรับเข้…" at bounding box center [588, 333] width 495 height 419
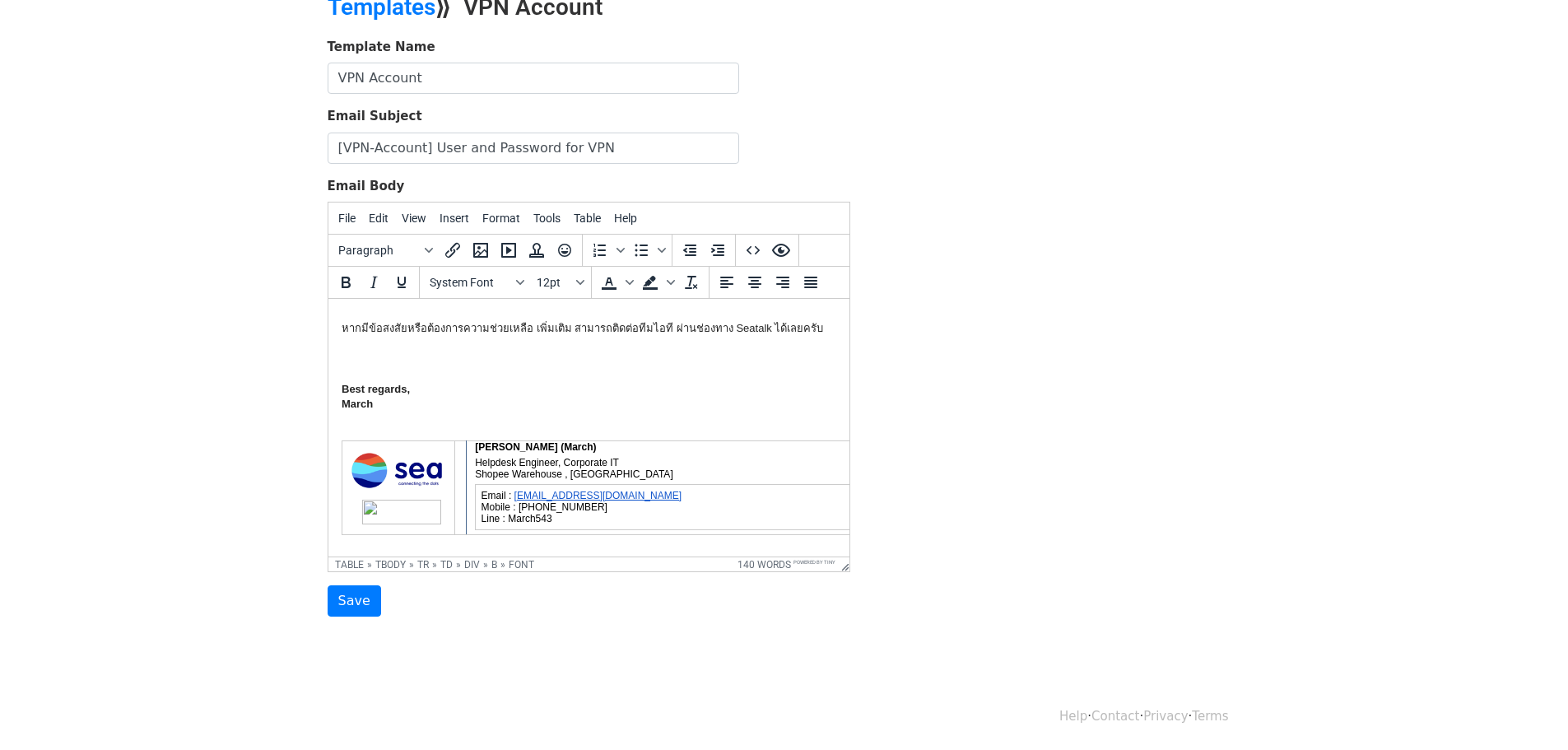
click at [674, 441] on div "[PERSON_NAME] (March)" at bounding box center [668, 446] width 387 height 11
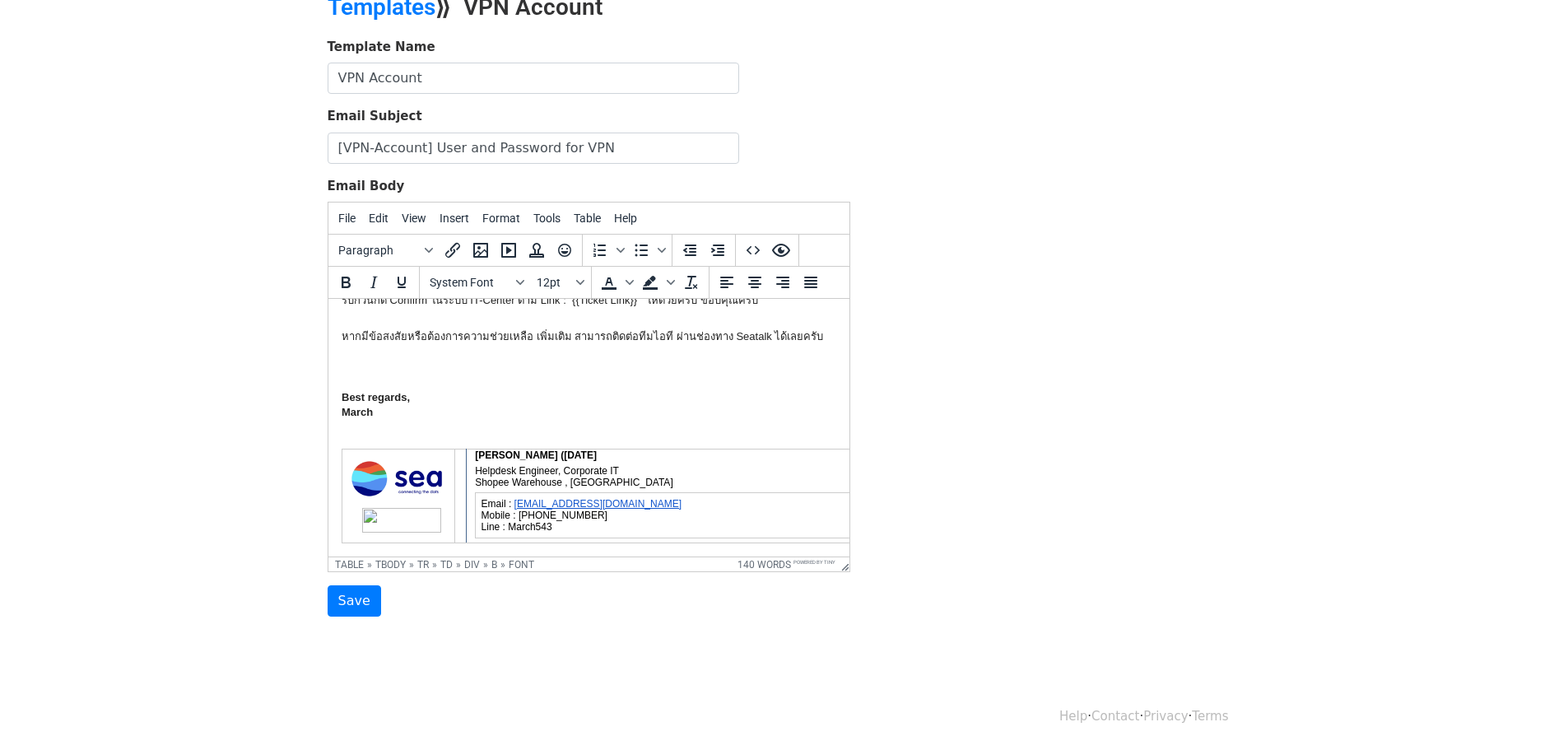
click at [637, 433] on body "Dear {{Requester Name}} , สวัสดีครับ ทางทีมไอที ขอส่ง User / Password สำหรับเข้…" at bounding box center [588, 333] width 495 height 419
click at [656, 433] on body "Dear {{Requester Name}} , สวัสดีครับ ทางทีมไอที ขอส่ง User / Password สำหรับเข้…" at bounding box center [588, 333] width 495 height 419
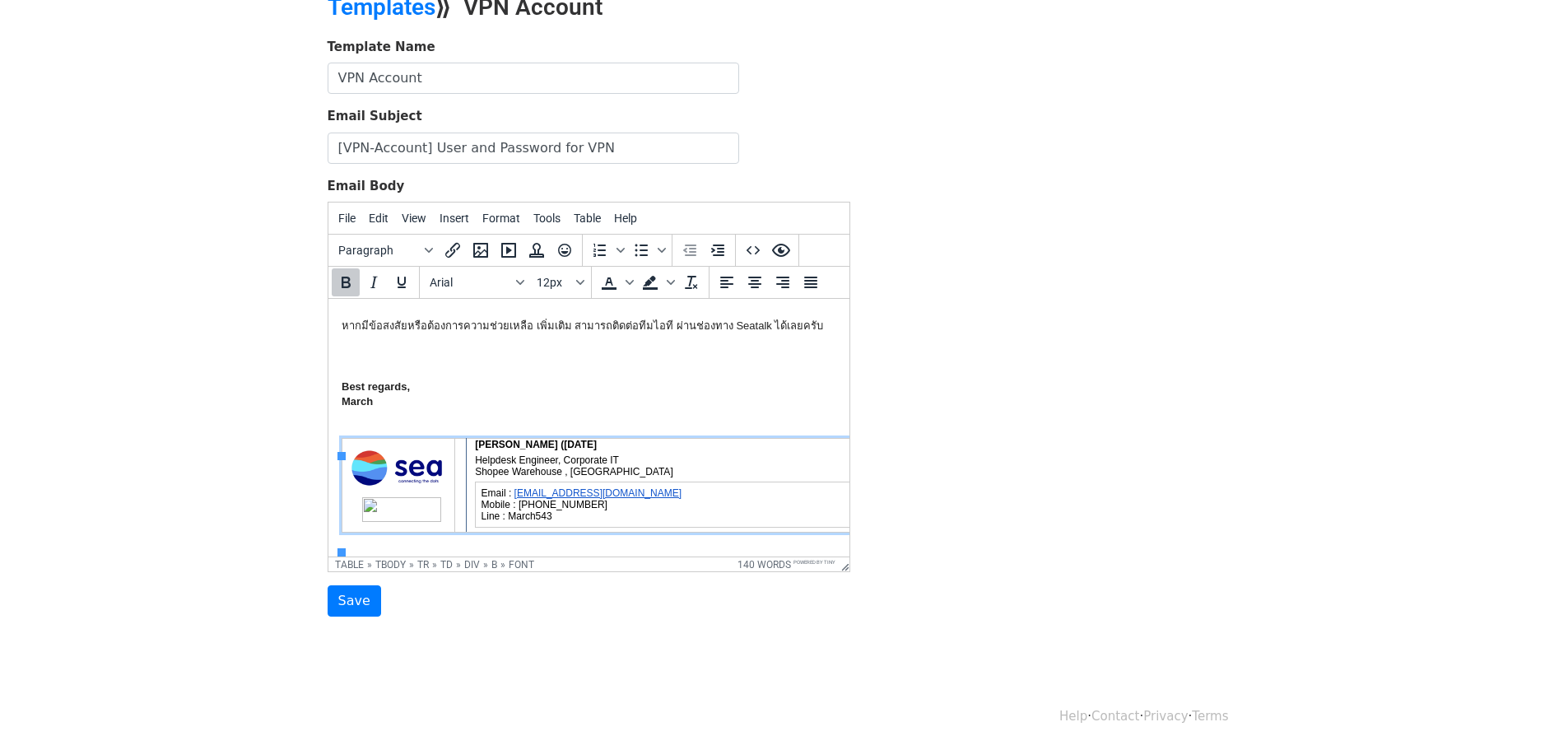
click at [665, 438] on div "[PERSON_NAME] ([DATE]" at bounding box center [668, 443] width 387 height 11
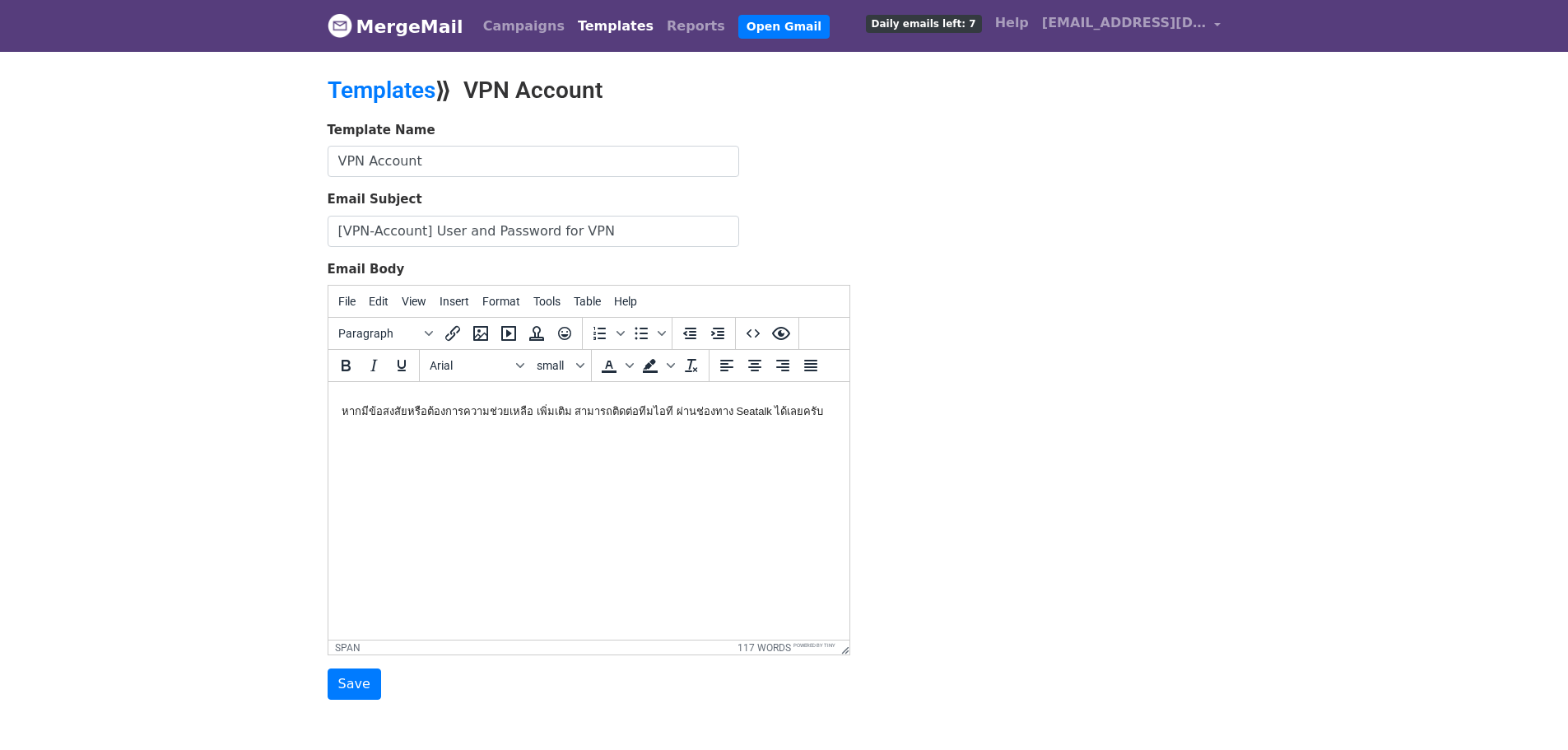
scroll to position [9, 0]
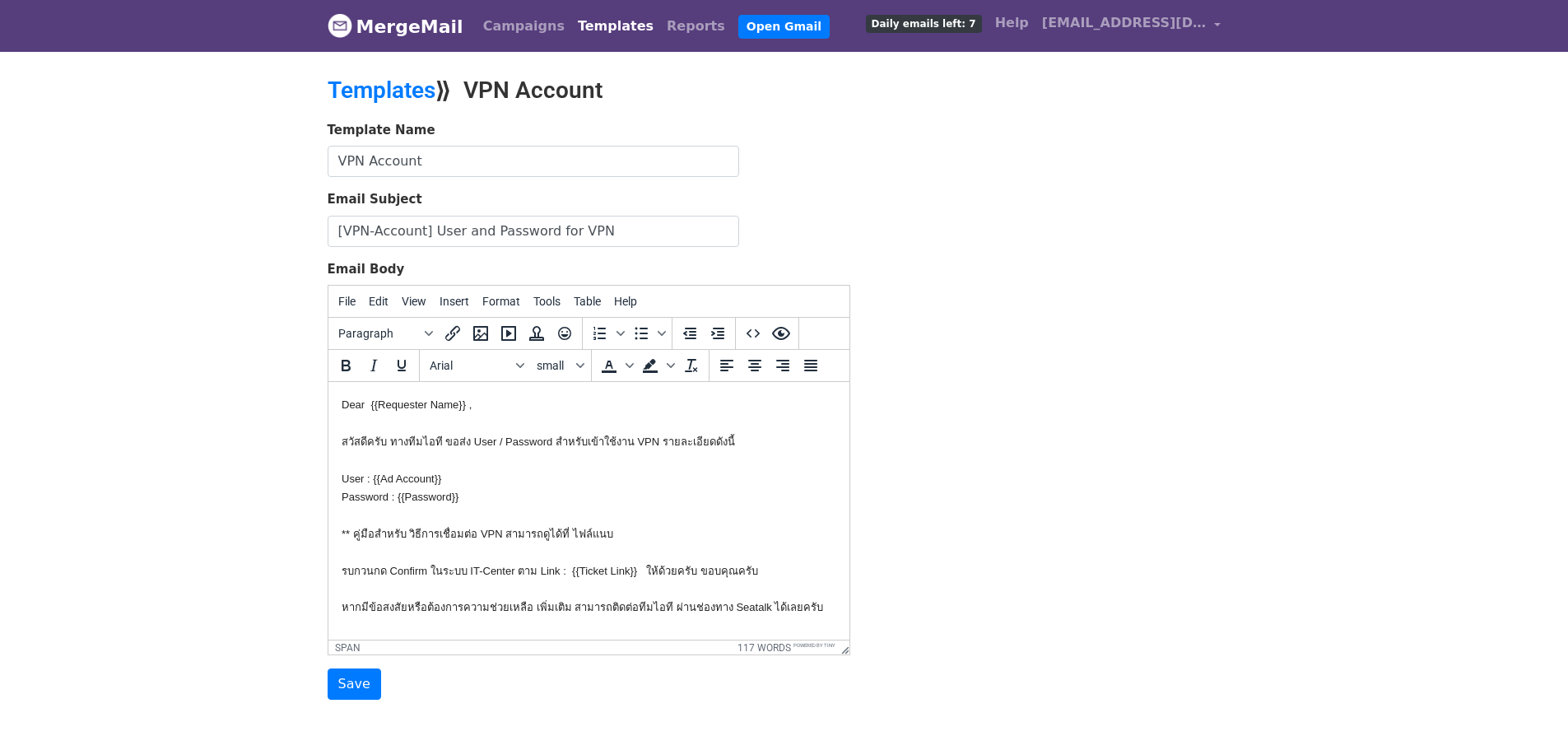
click at [616, 18] on link "Templates" at bounding box center [616, 27] width 89 height 33
click at [597, 18] on link "Templates" at bounding box center [616, 27] width 89 height 33
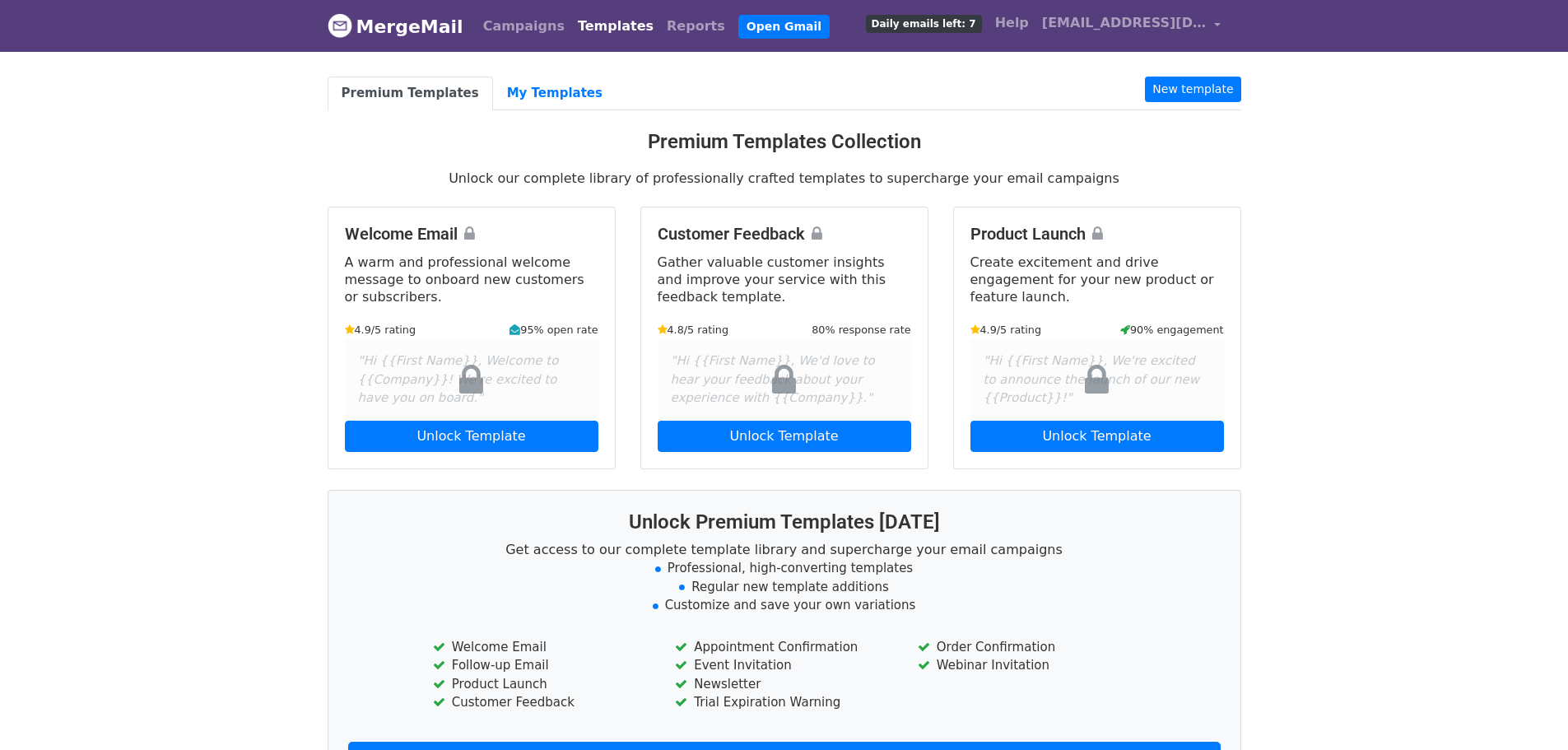
click at [361, 77] on link "Premium Templates" at bounding box center [410, 92] width 165 height 33
click at [403, 32] on link "MergeMail" at bounding box center [396, 27] width 136 height 34
